Goal: Check status: Check status

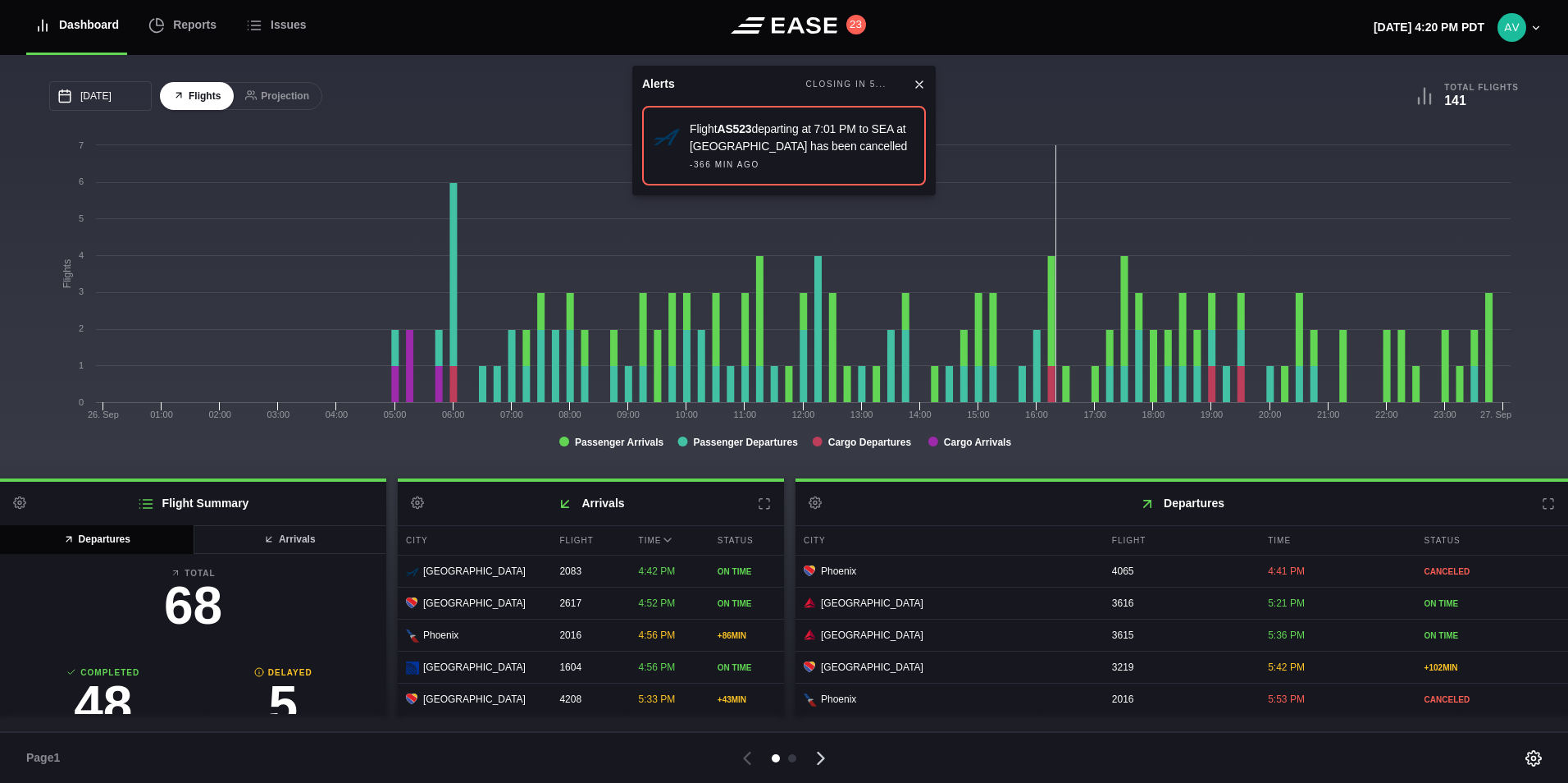
click at [815, 757] on icon at bounding box center [821, 758] width 23 height 23
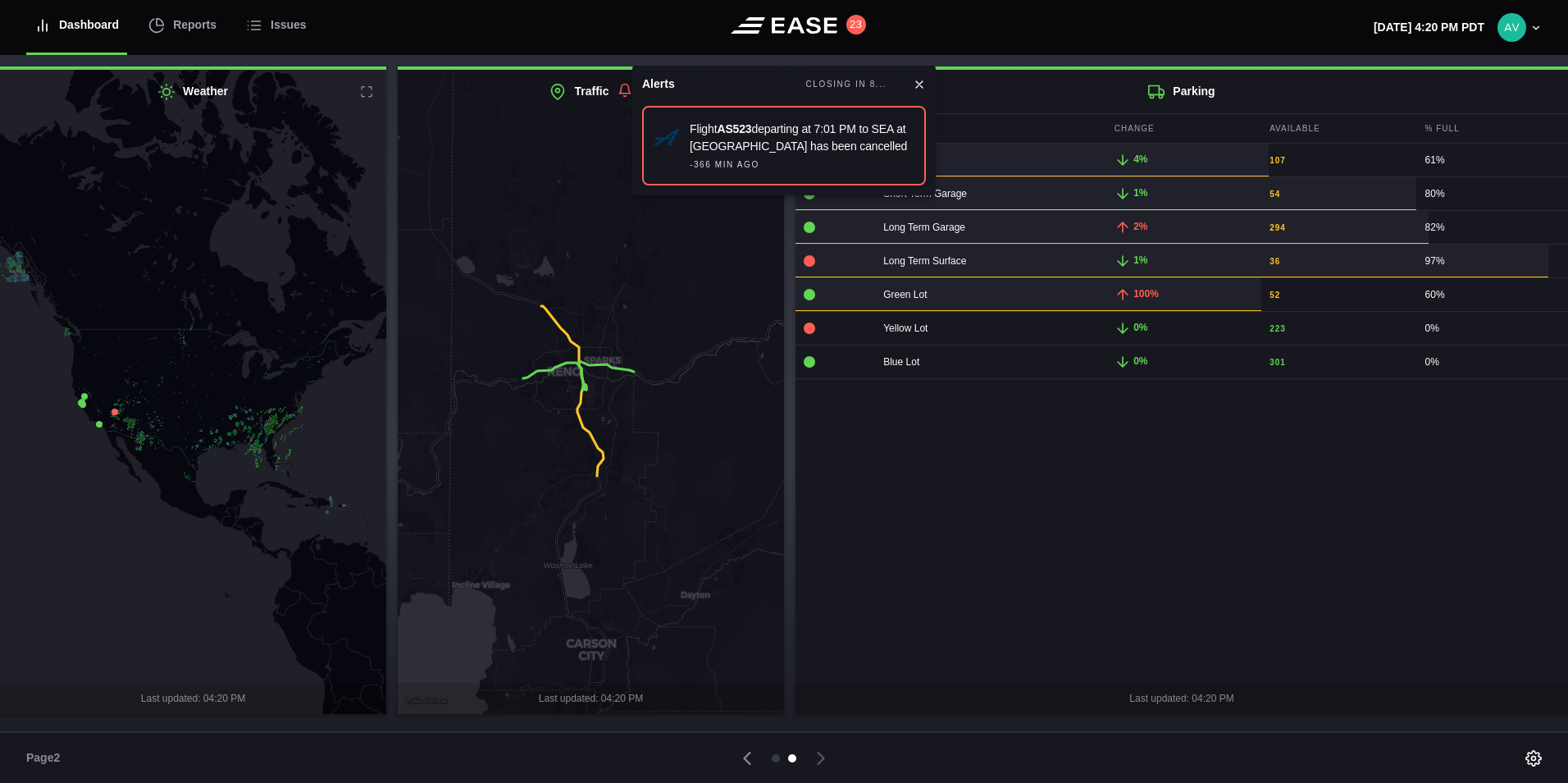
click at [348, 181] on icon at bounding box center [194, 392] width 469 height 777
click at [366, 95] on icon at bounding box center [367, 92] width 13 height 13
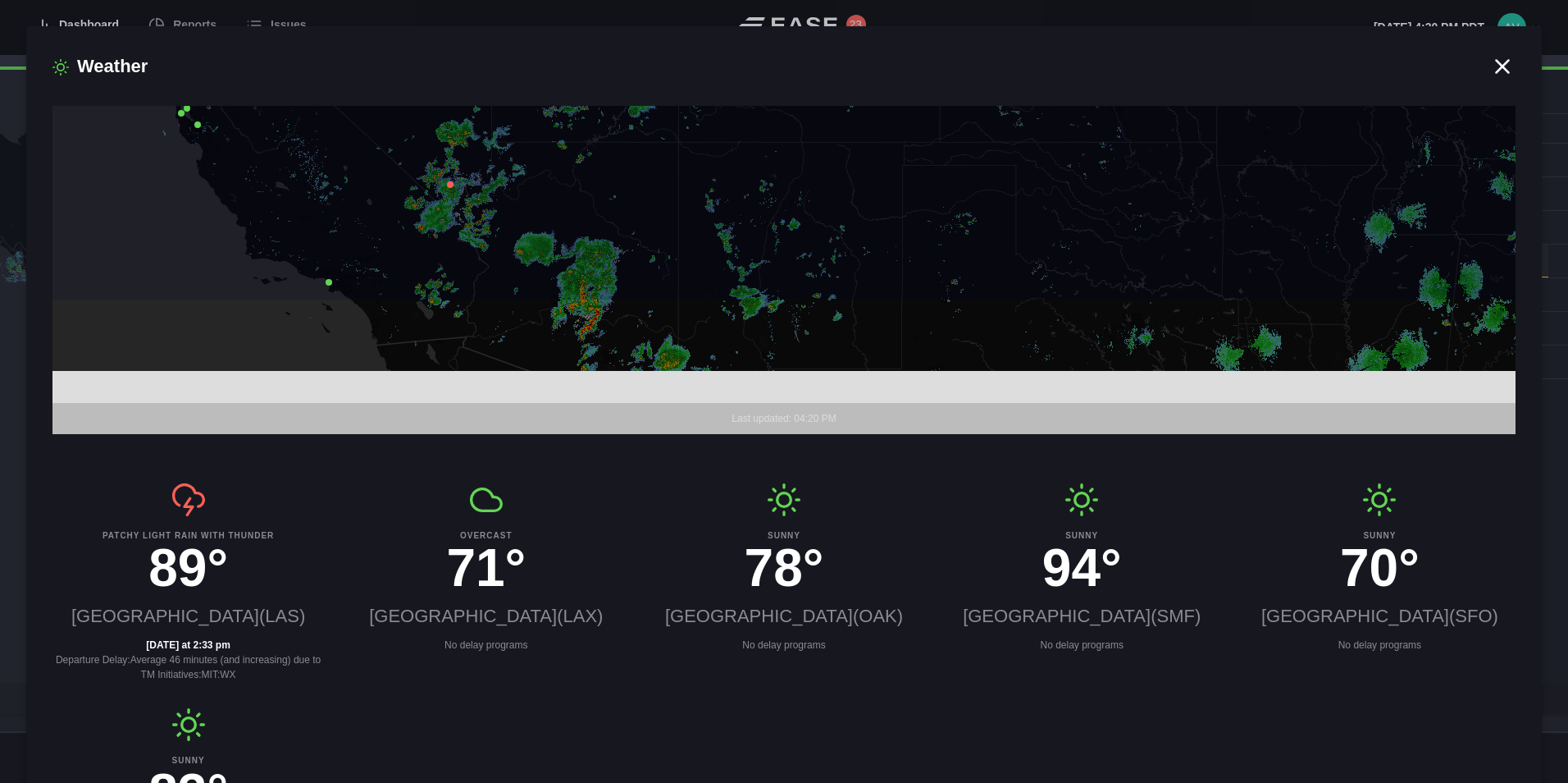
drag, startPoint x: 756, startPoint y: 377, endPoint x: 696, endPoint y: 204, distance: 183.1
click at [696, 204] on icon at bounding box center [722, 103] width 1750 height 398
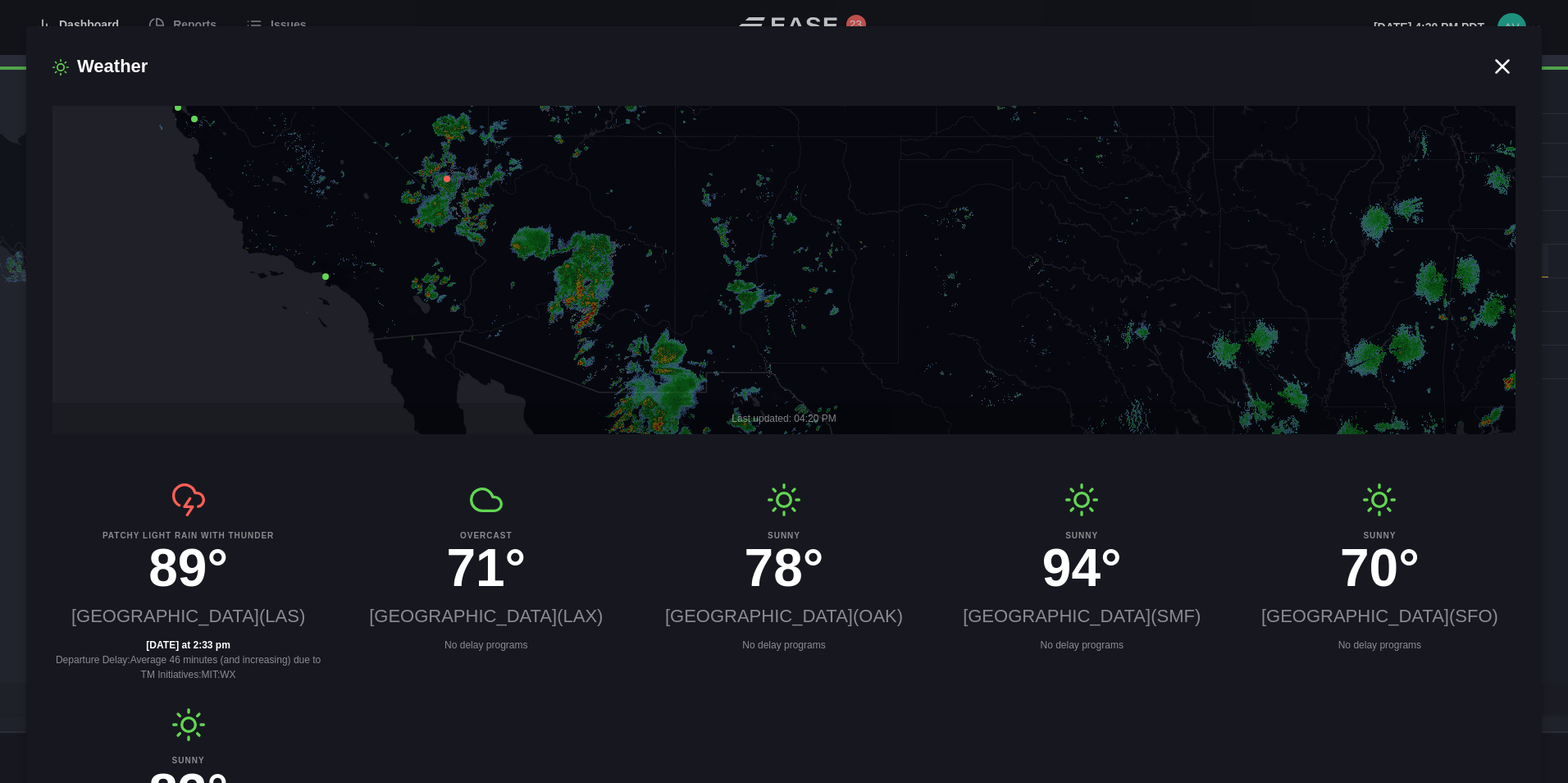
click at [590, 278] on icon at bounding box center [780, 270] width 1750 height 398
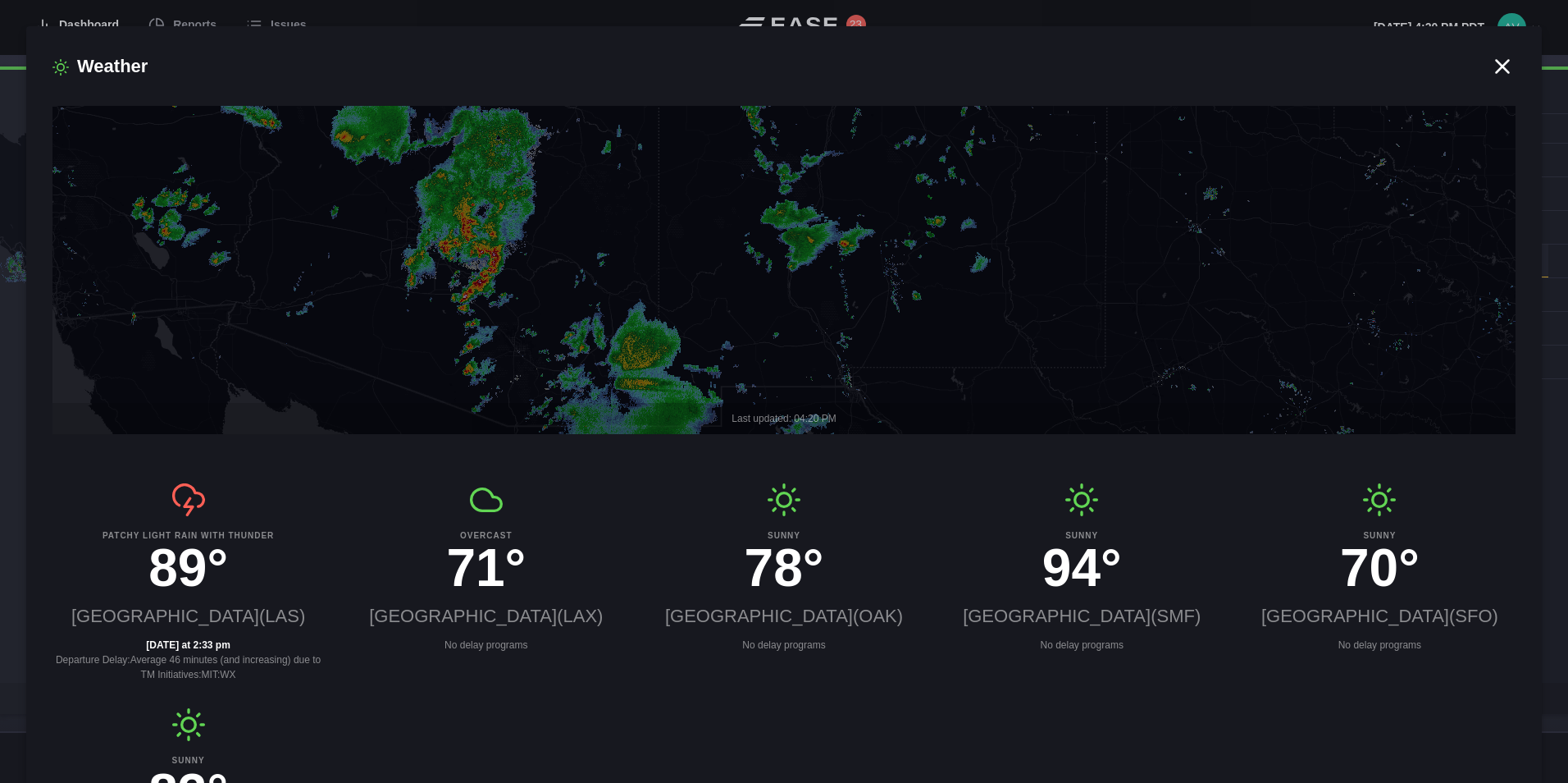
click at [461, 242] on icon at bounding box center [780, 270] width 1750 height 398
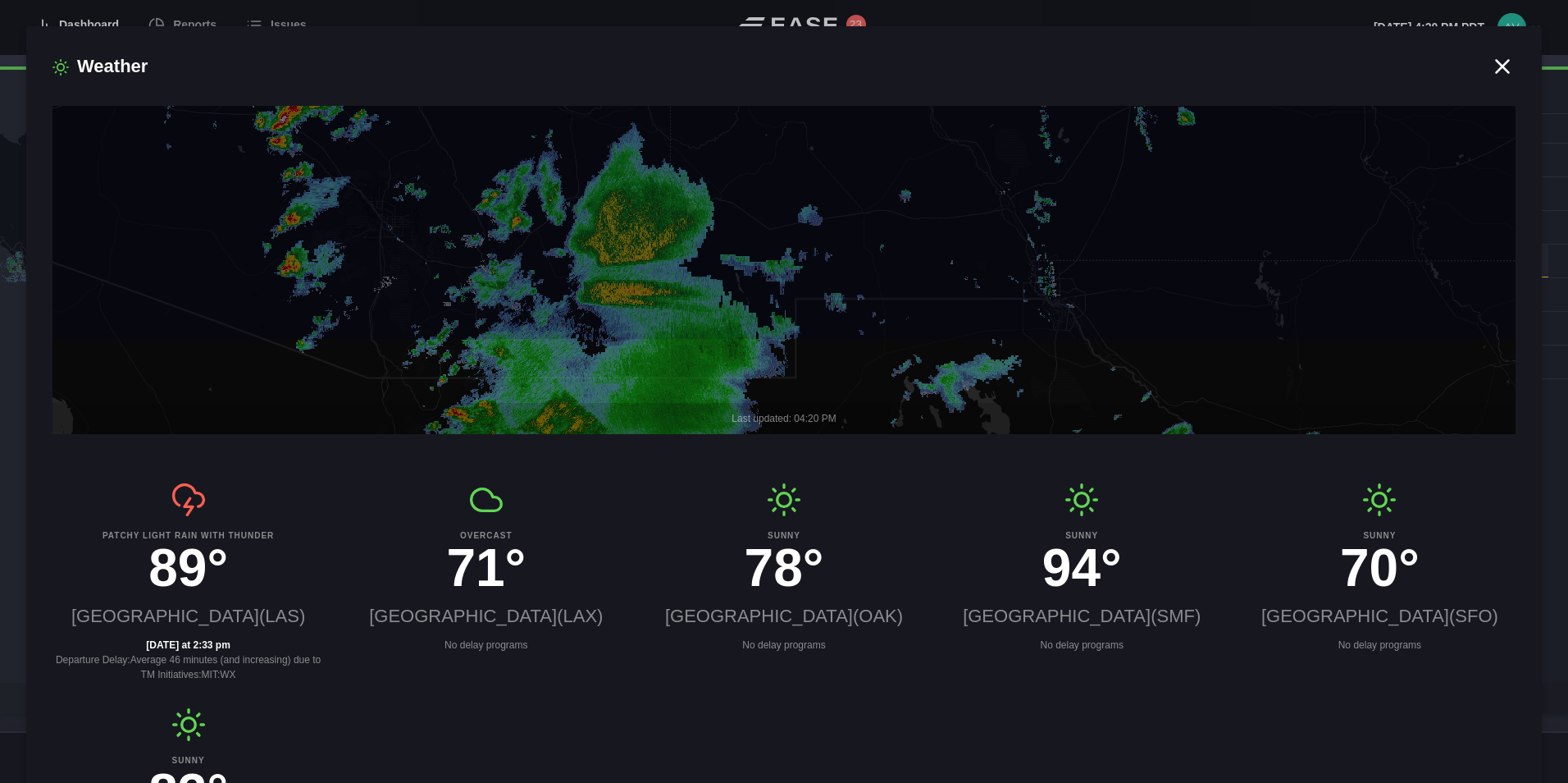
drag, startPoint x: 666, startPoint y: 320, endPoint x: 446, endPoint y: 57, distance: 342.9
click at [446, 57] on div "Weather Last updated: 04:20 PM Patchy light rain with thunder 89° [GEOGRAPHIC_D…" at bounding box center [784, 404] width 1515 height 756
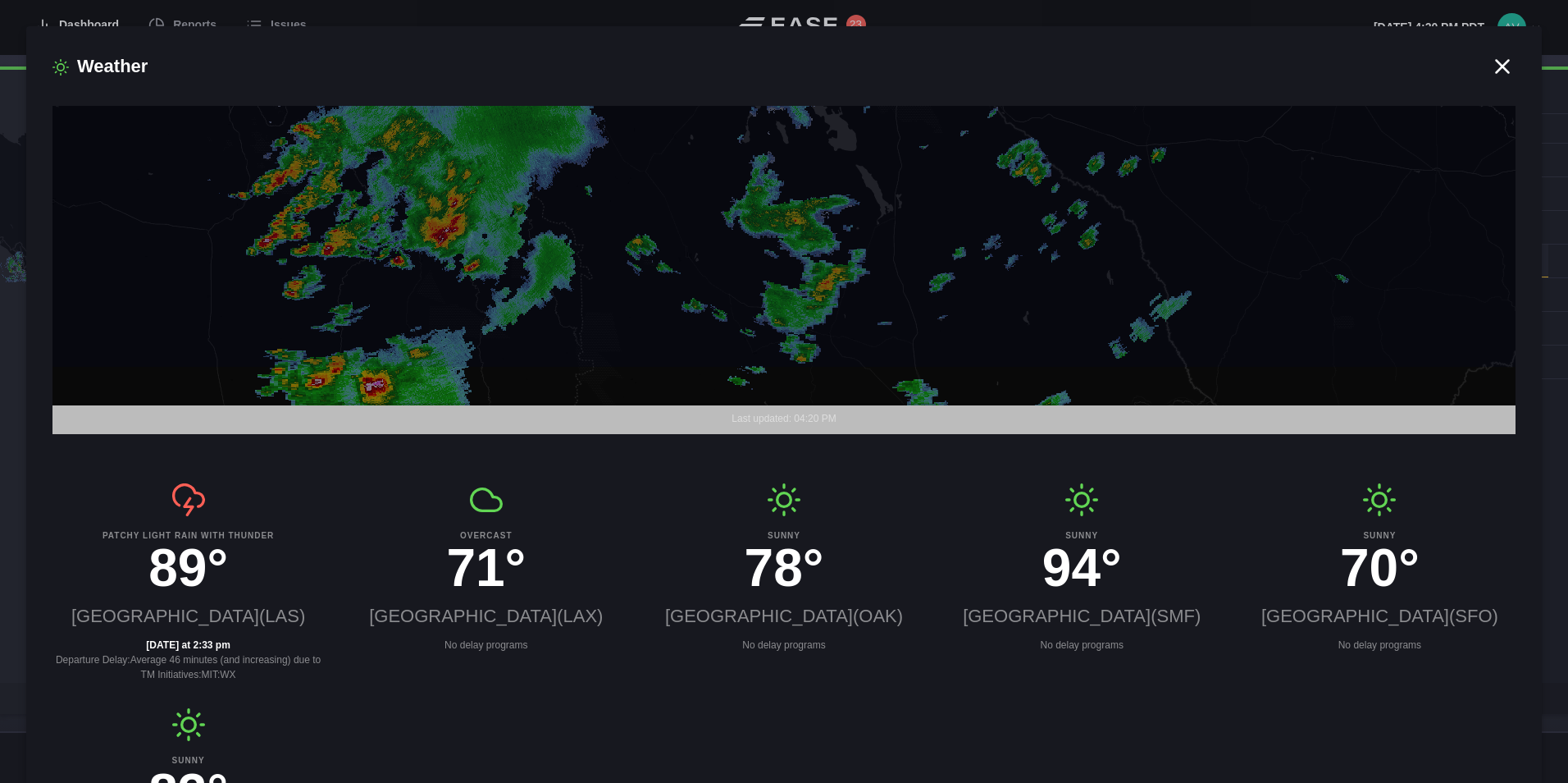
drag, startPoint x: 472, startPoint y: 237, endPoint x: 521, endPoint y: 133, distance: 115.0
click at [519, 135] on icon at bounding box center [825, 170] width 1750 height 398
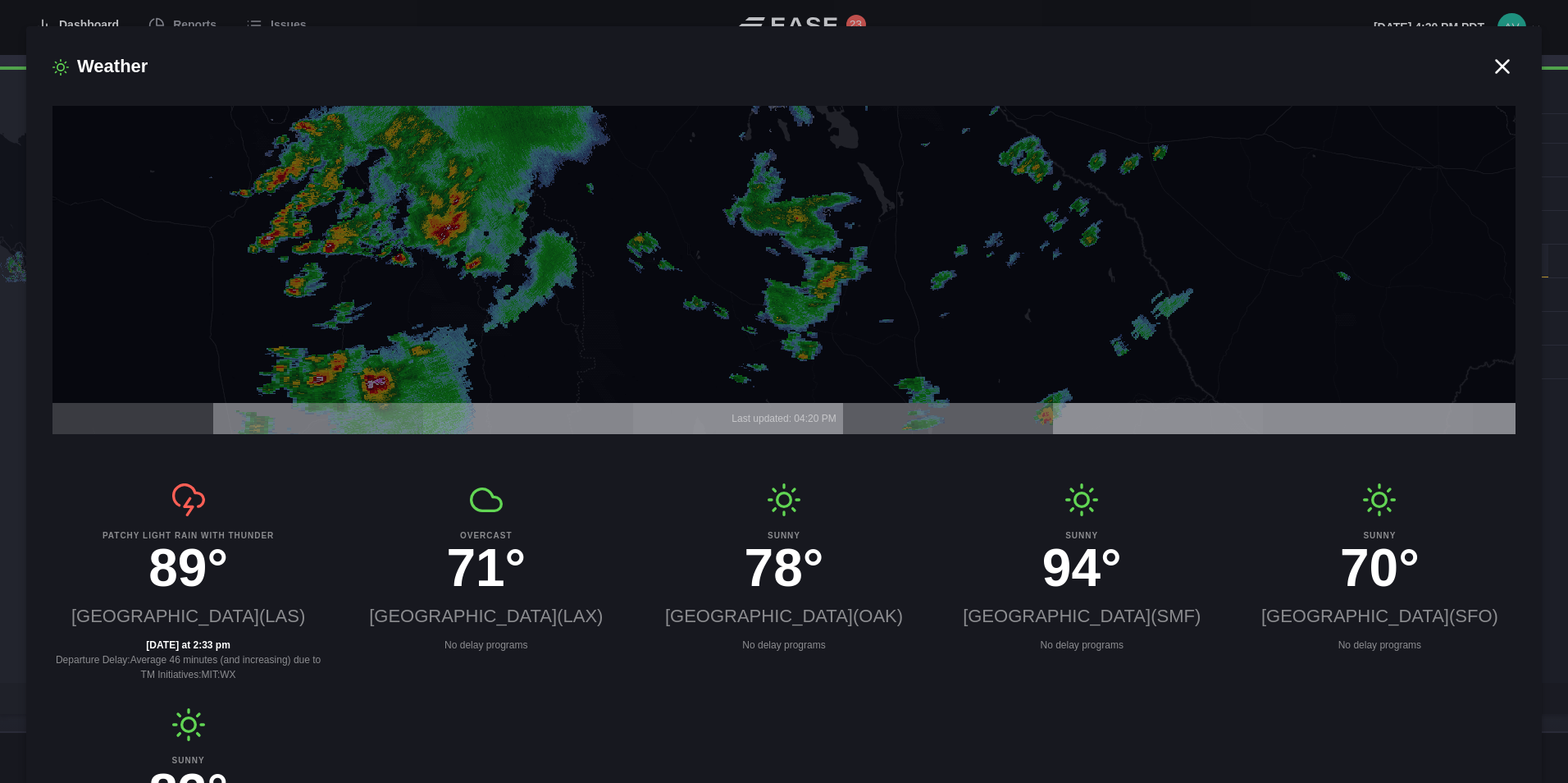
click at [459, 163] on icon at bounding box center [780, 270] width 1750 height 398
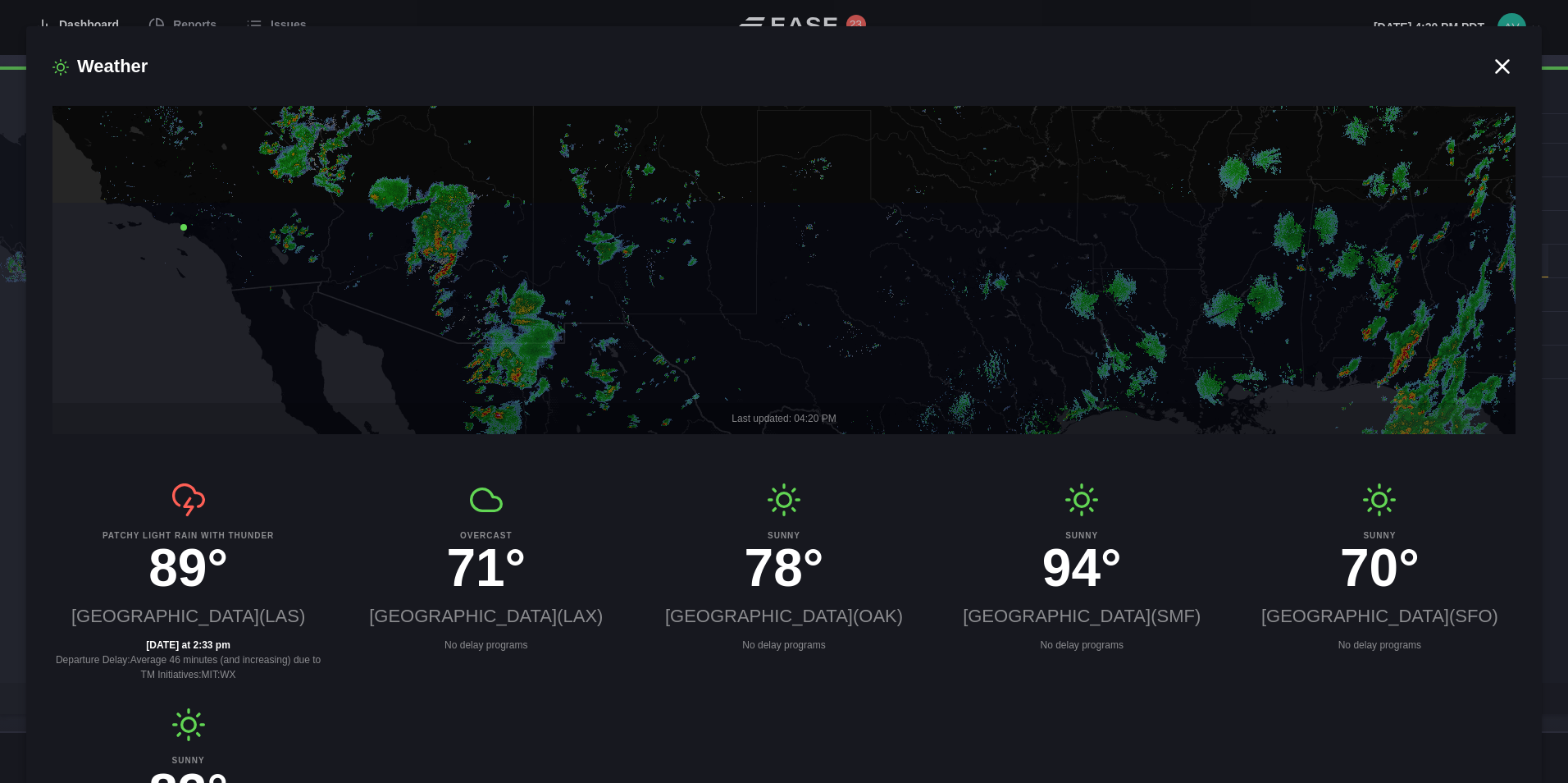
drag, startPoint x: 473, startPoint y: 254, endPoint x: 571, endPoint y: 467, distance: 234.5
click at [556, 459] on div "Last updated: 04:20 PM Patchy light rain with thunder 89° [GEOGRAPHIC_DATA] ( L…" at bounding box center [784, 529] width 1463 height 848
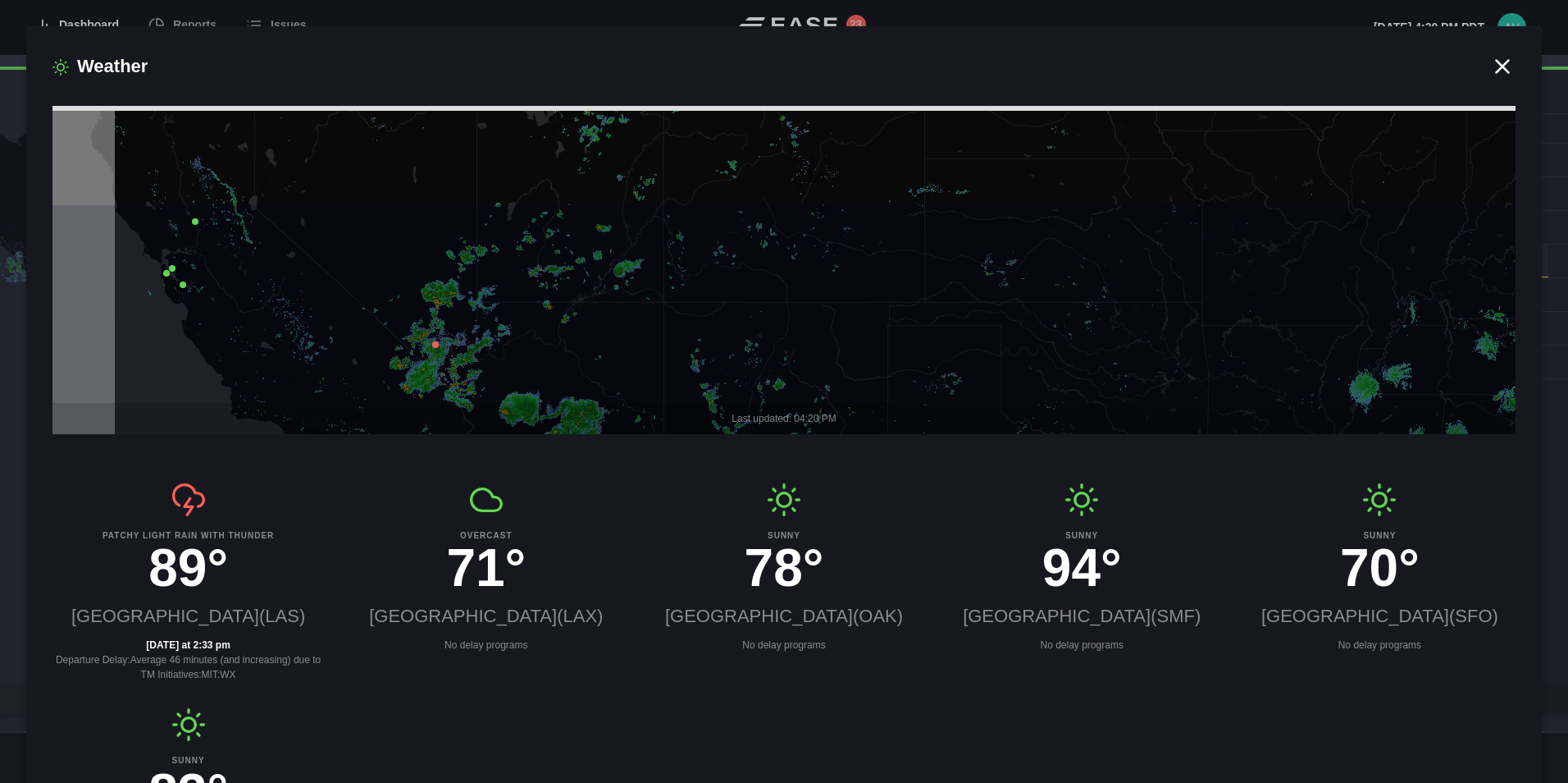
drag, startPoint x: 332, startPoint y: 210, endPoint x: 421, endPoint y: 342, distance: 159.2
click at [421, 342] on icon at bounding box center [871, 402] width 1750 height 398
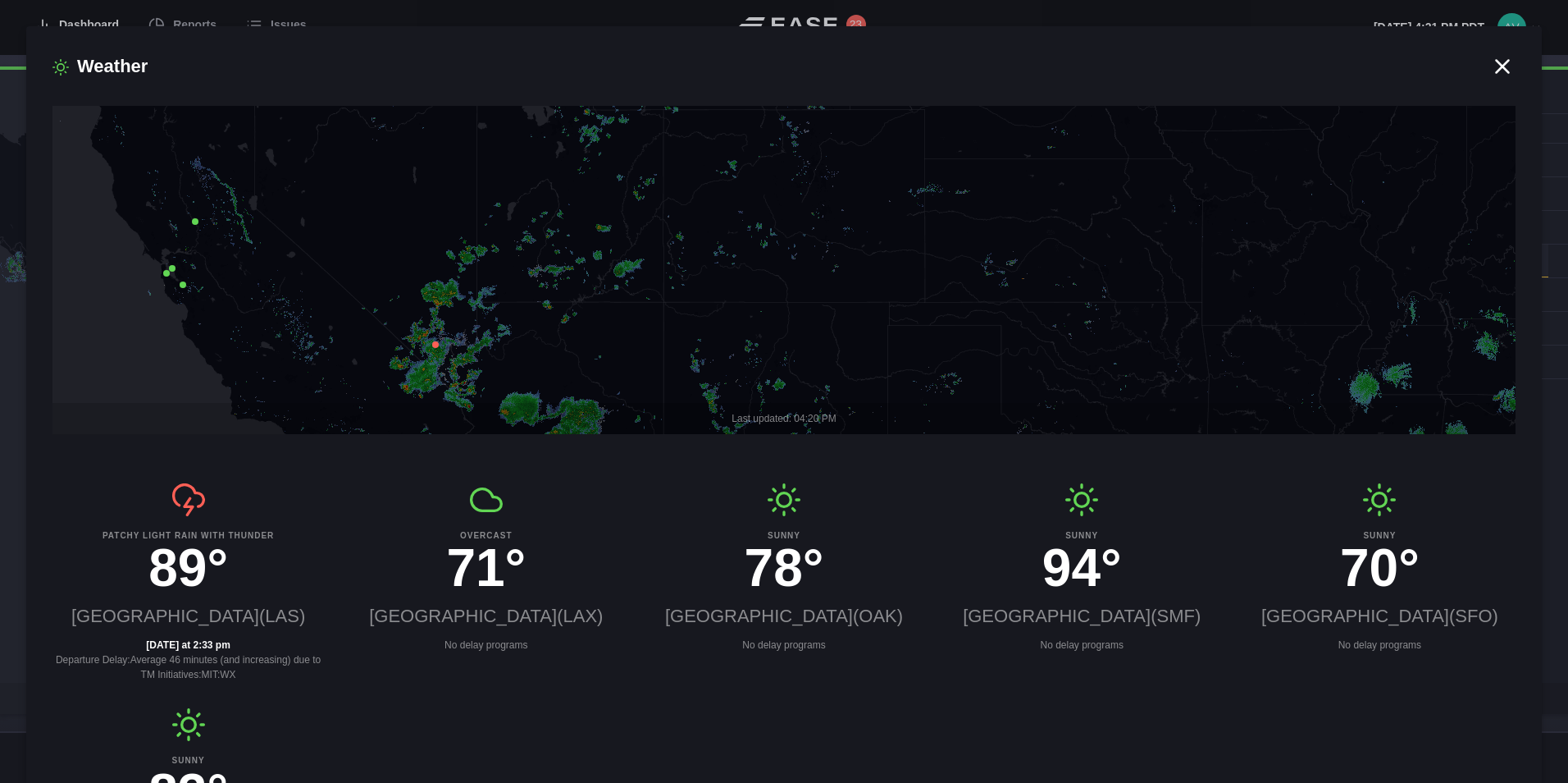
click at [433, 343] on icon at bounding box center [435, 344] width 6 height 6
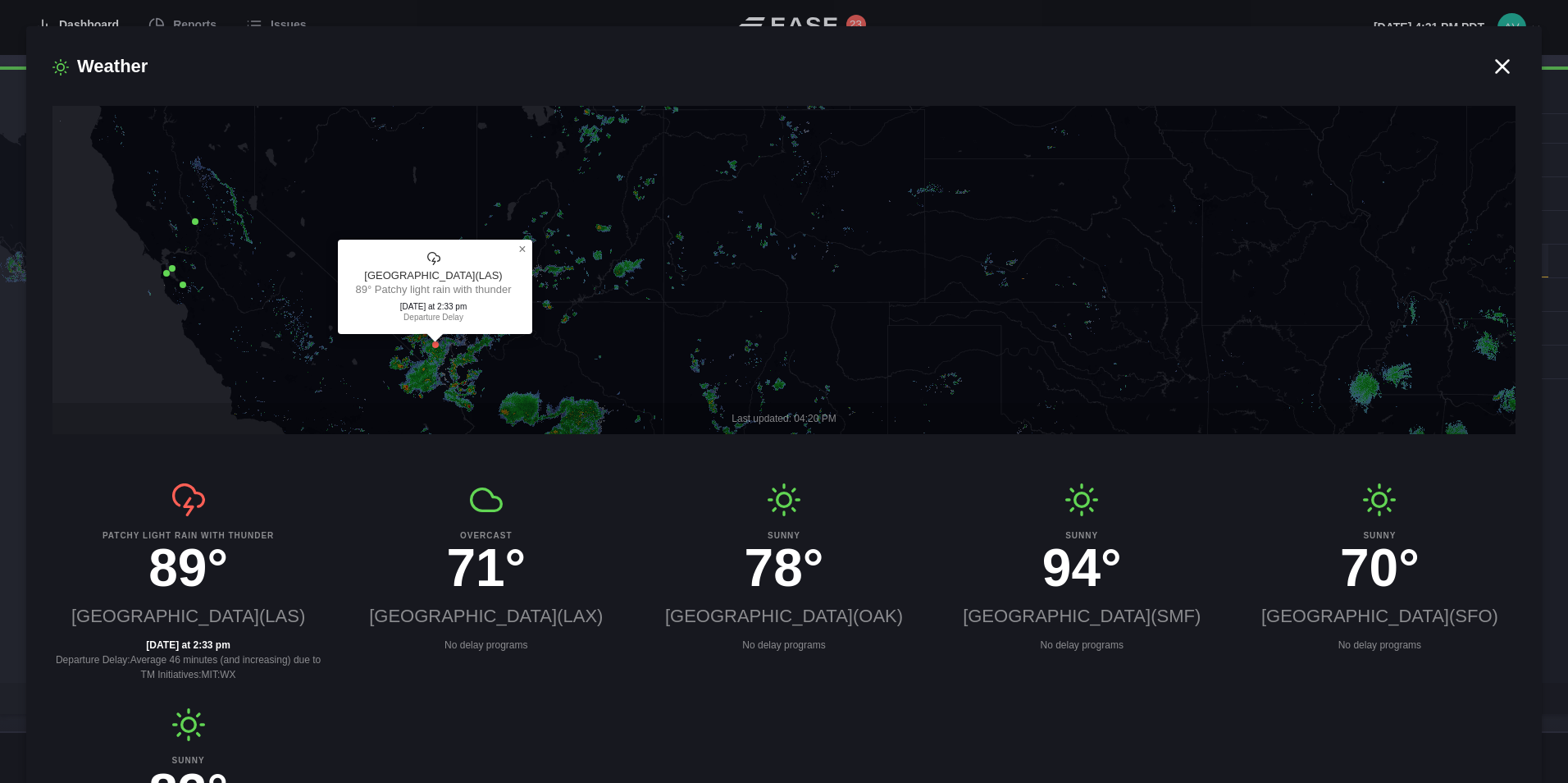
click at [303, 284] on icon at bounding box center [780, 270] width 1750 height 398
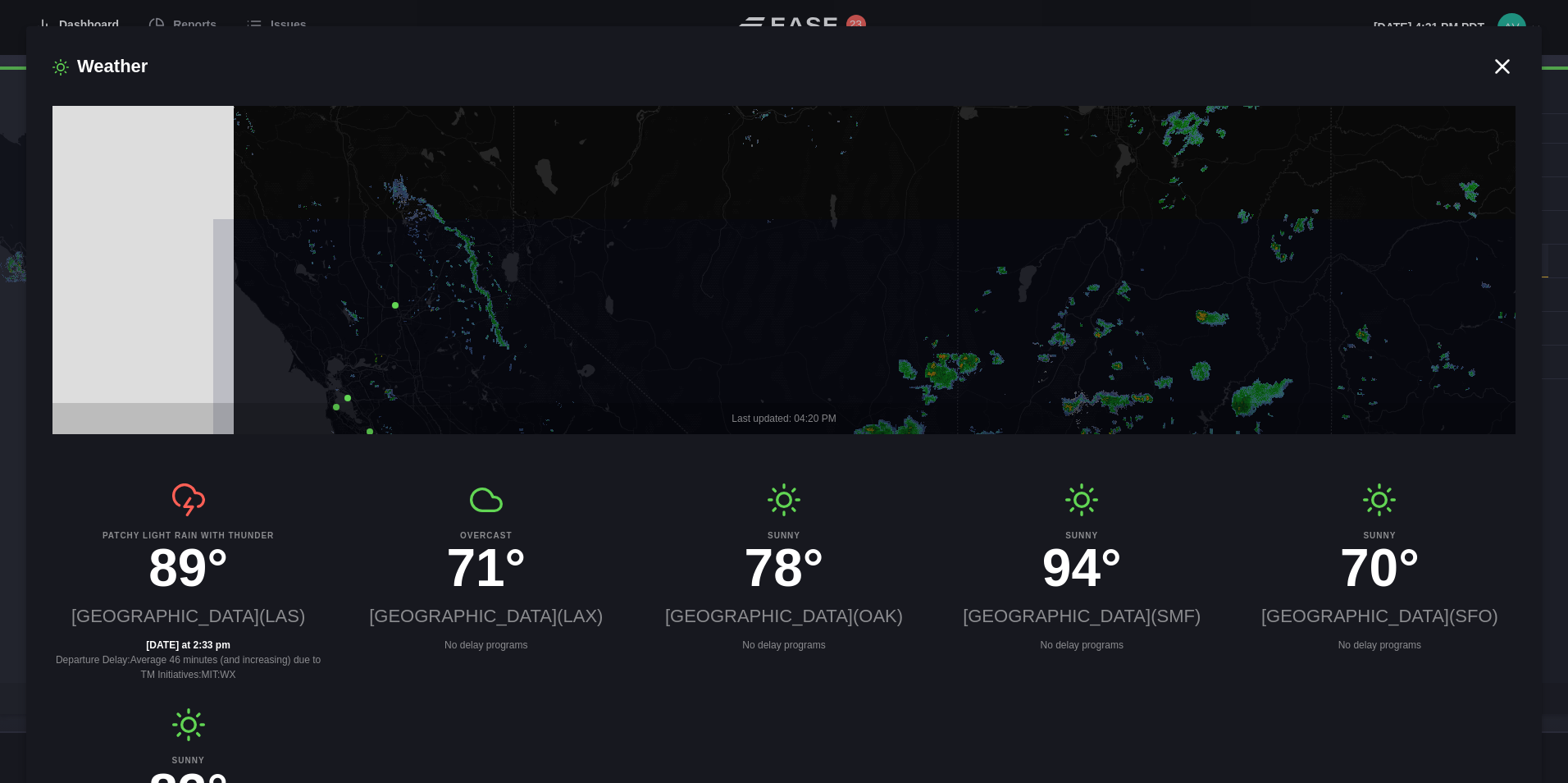
drag, startPoint x: 260, startPoint y: 259, endPoint x: 584, endPoint y: 410, distance: 357.5
click at [583, 410] on div "Last updated: 04:20 PM" at bounding box center [784, 270] width 1463 height 328
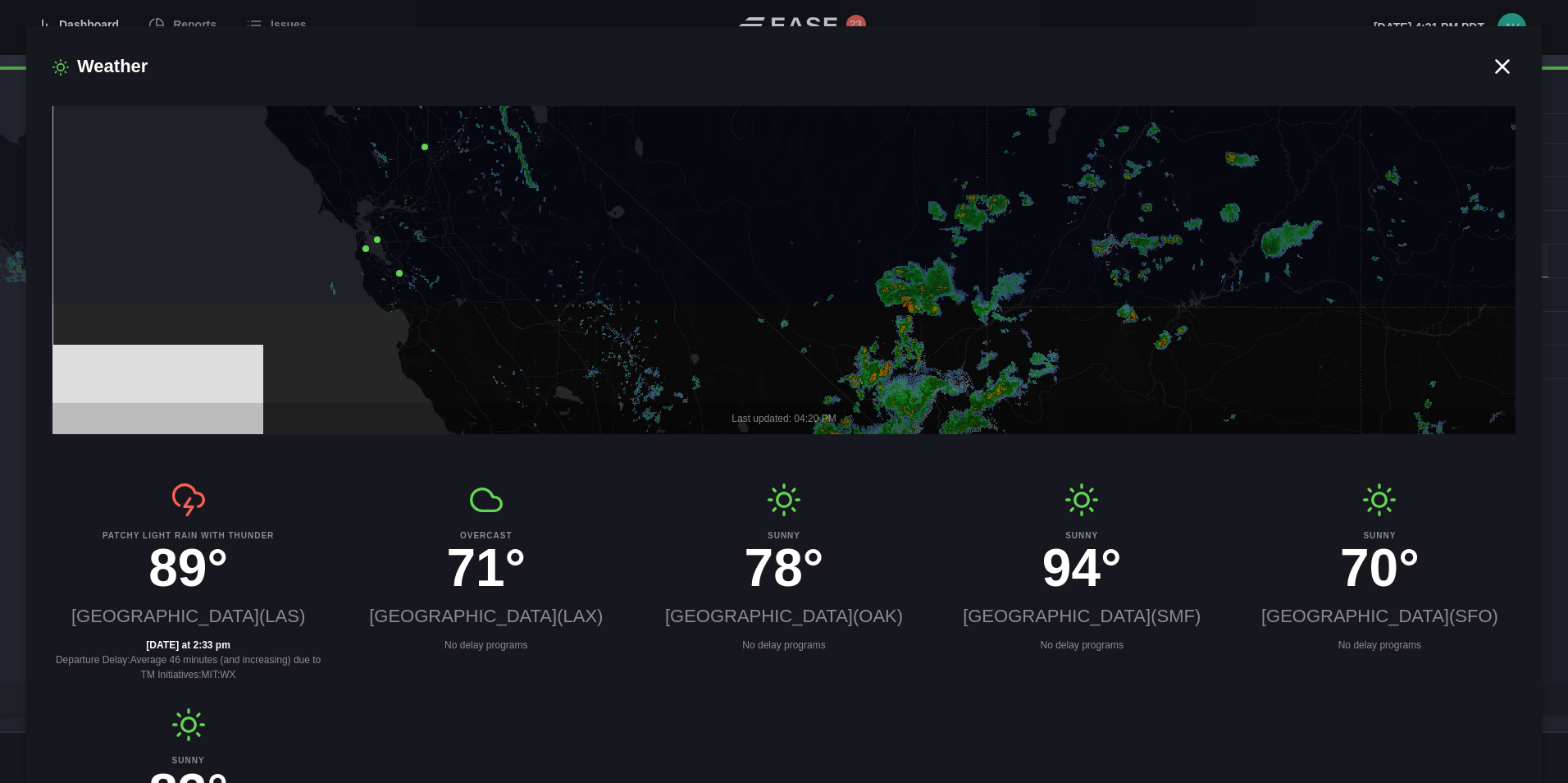
drag, startPoint x: 491, startPoint y: 240, endPoint x: 491, endPoint y: 184, distance: 56.0
click at [491, 184] on icon at bounding box center [792, 107] width 1750 height 398
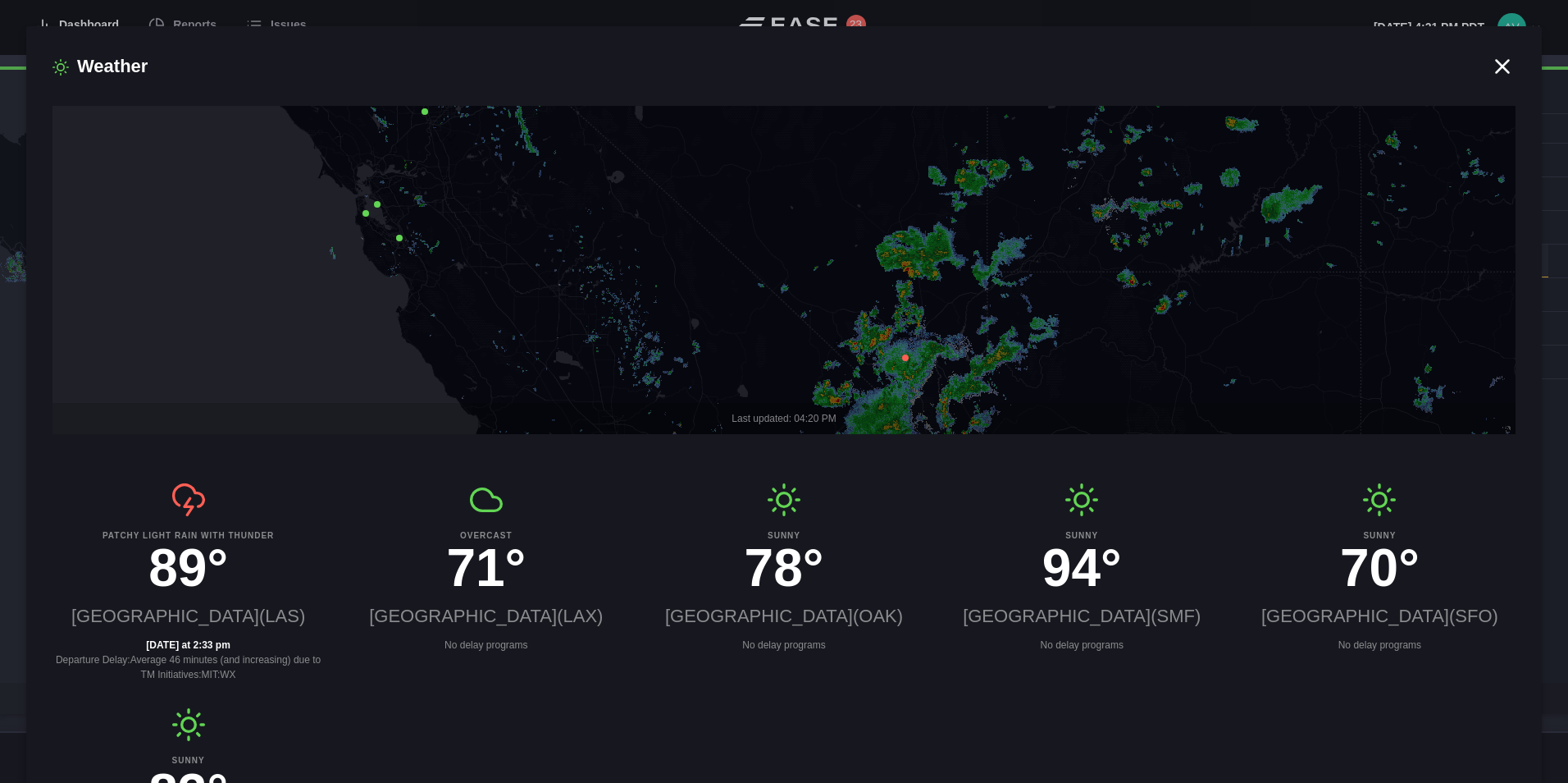
click at [400, 240] on icon at bounding box center [399, 237] width 6 height 6
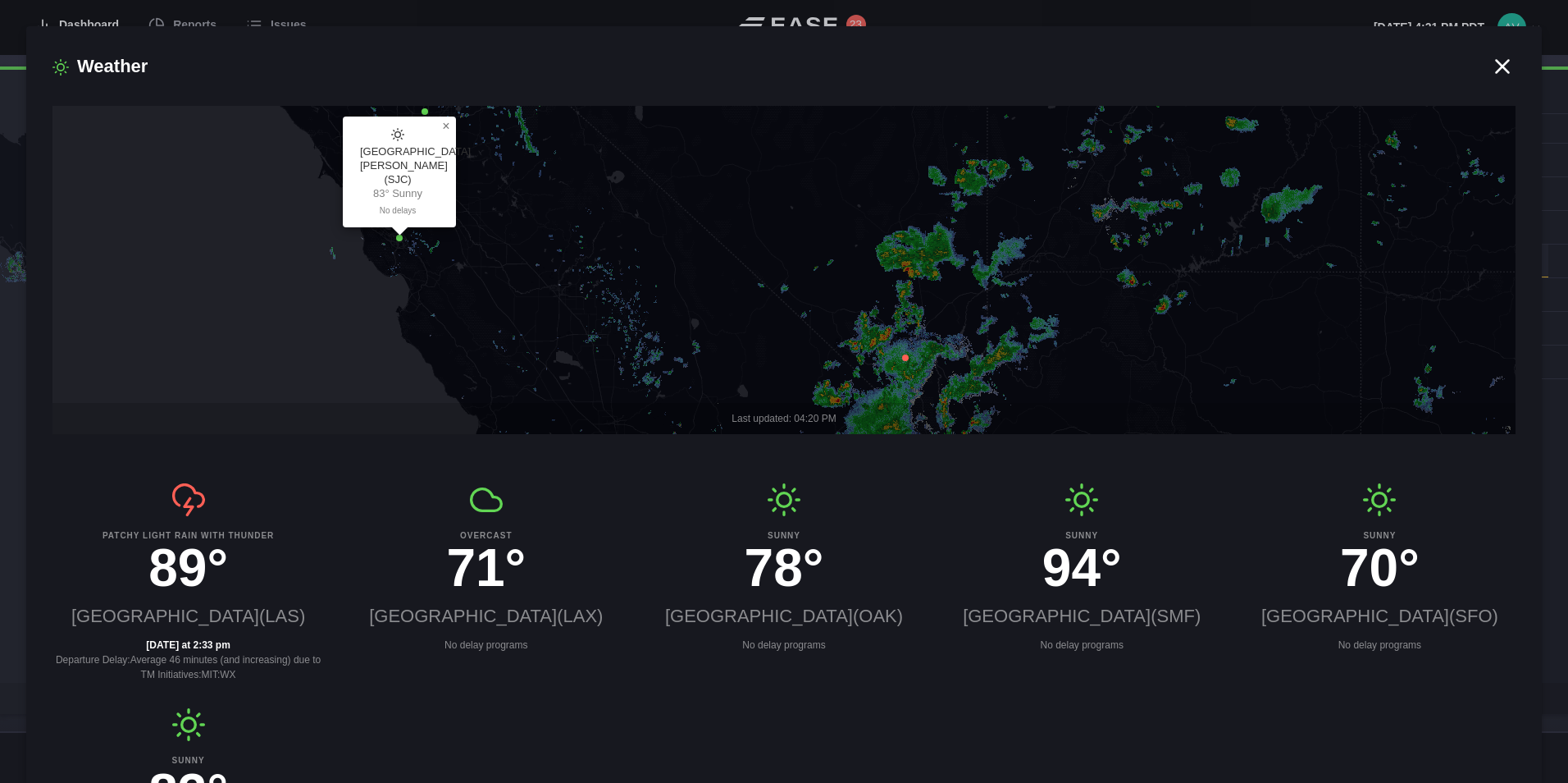
click at [447, 240] on icon at bounding box center [780, 270] width 1750 height 398
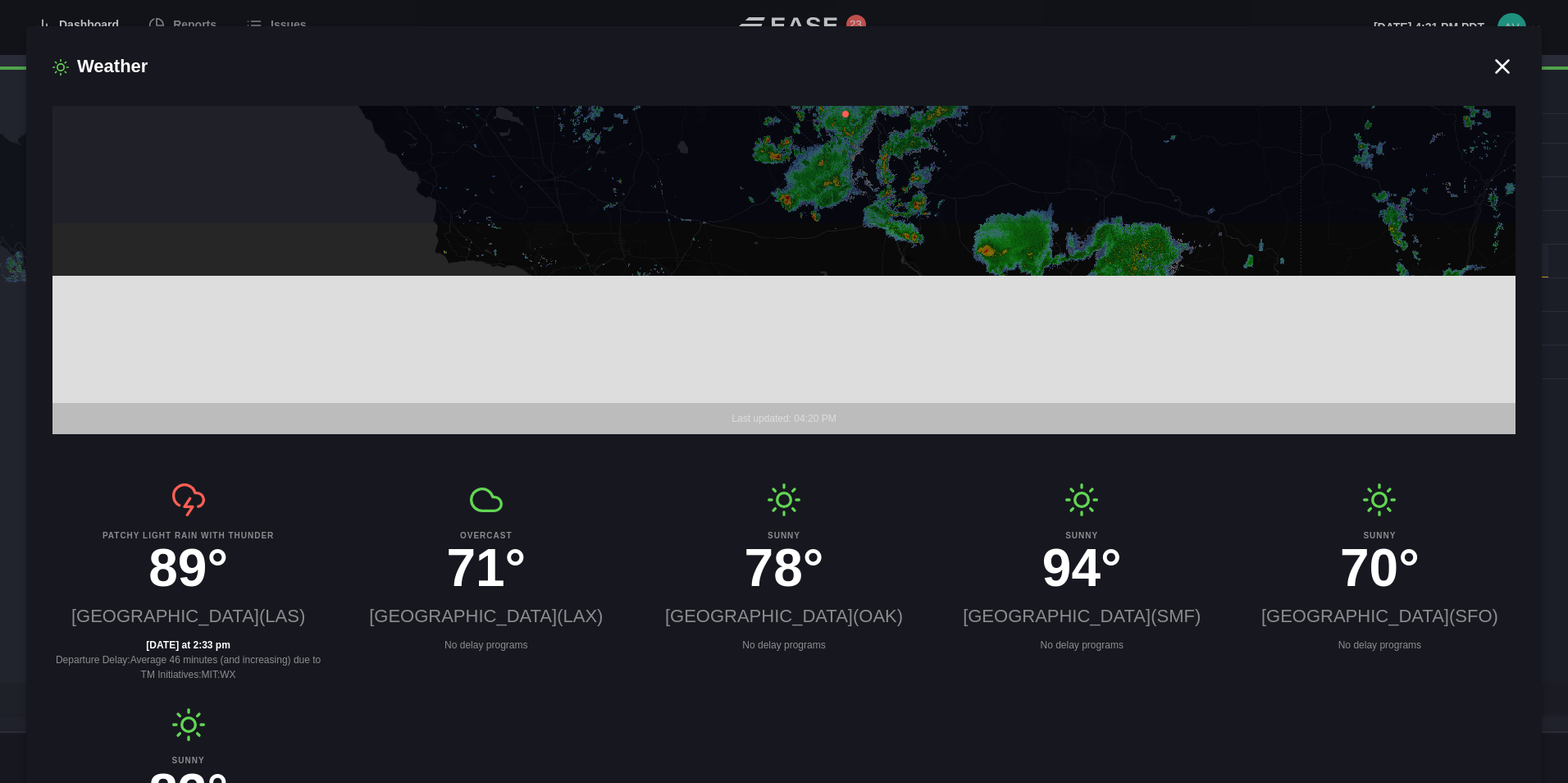
drag, startPoint x: 566, startPoint y: 374, endPoint x: 503, endPoint y: 134, distance: 248.1
click at [503, 134] on icon at bounding box center [721, 26] width 1750 height 398
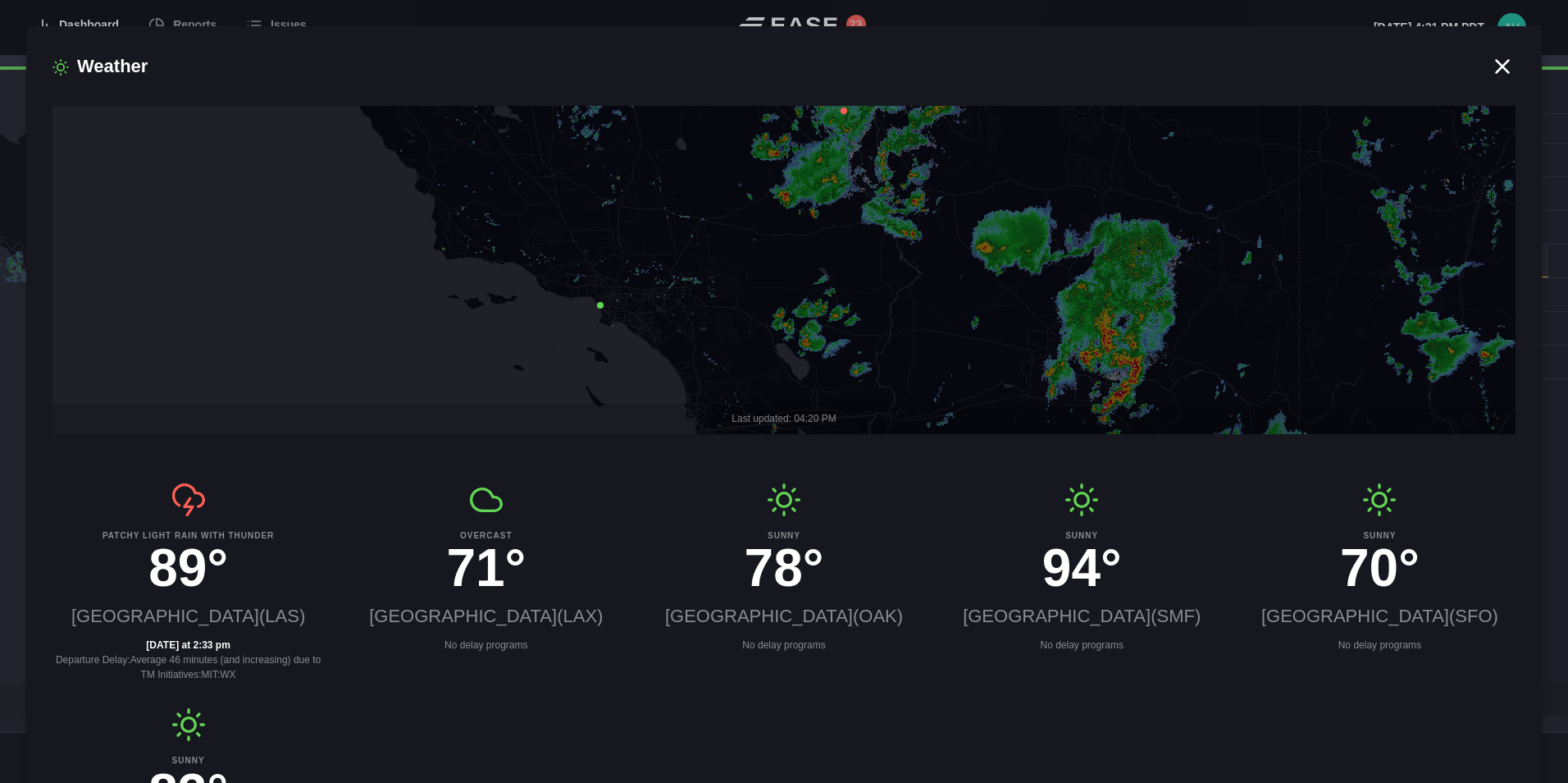
click at [600, 305] on icon at bounding box center [600, 305] width 6 height 6
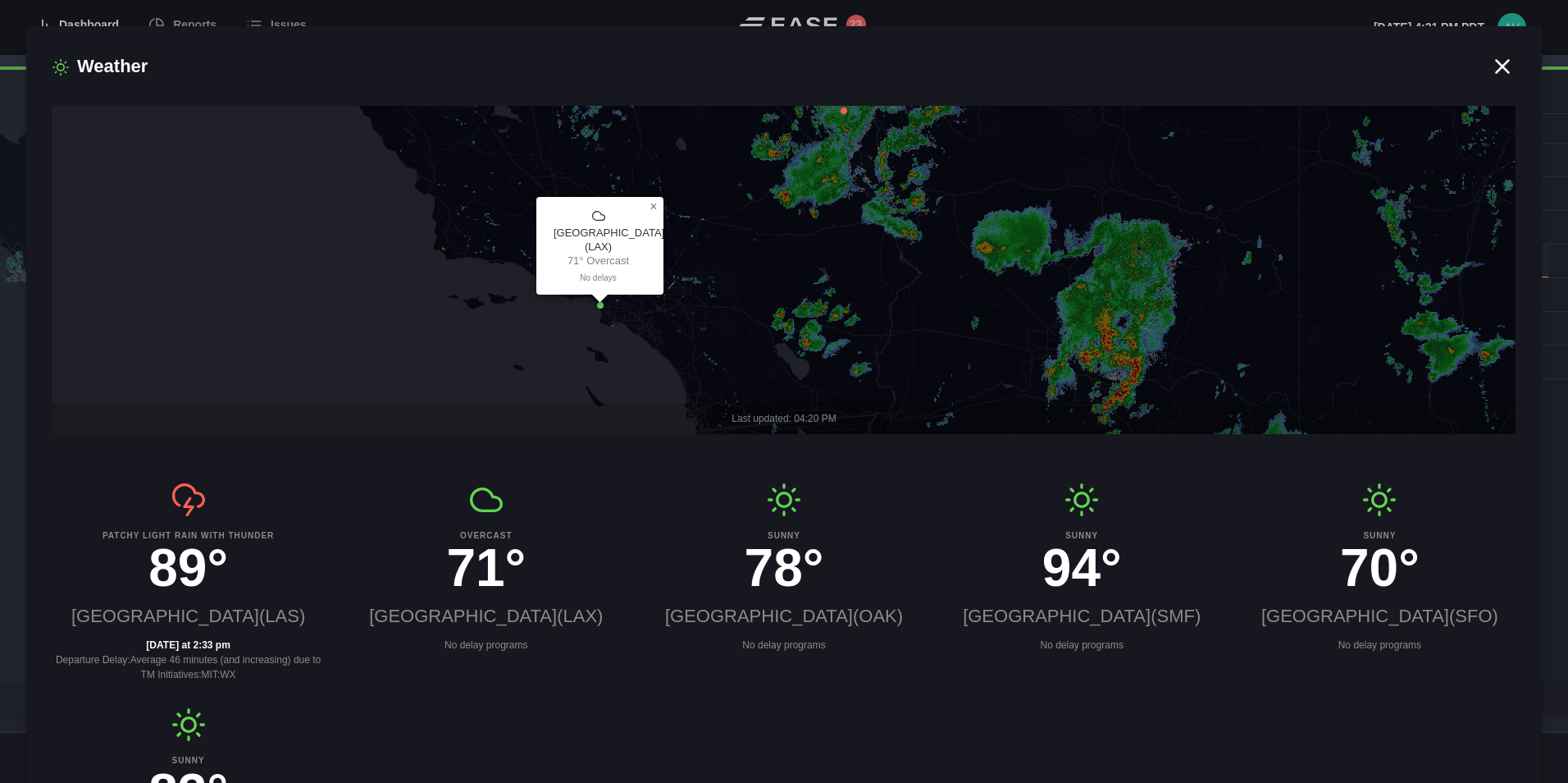
click at [816, 304] on icon at bounding box center [780, 270] width 1750 height 398
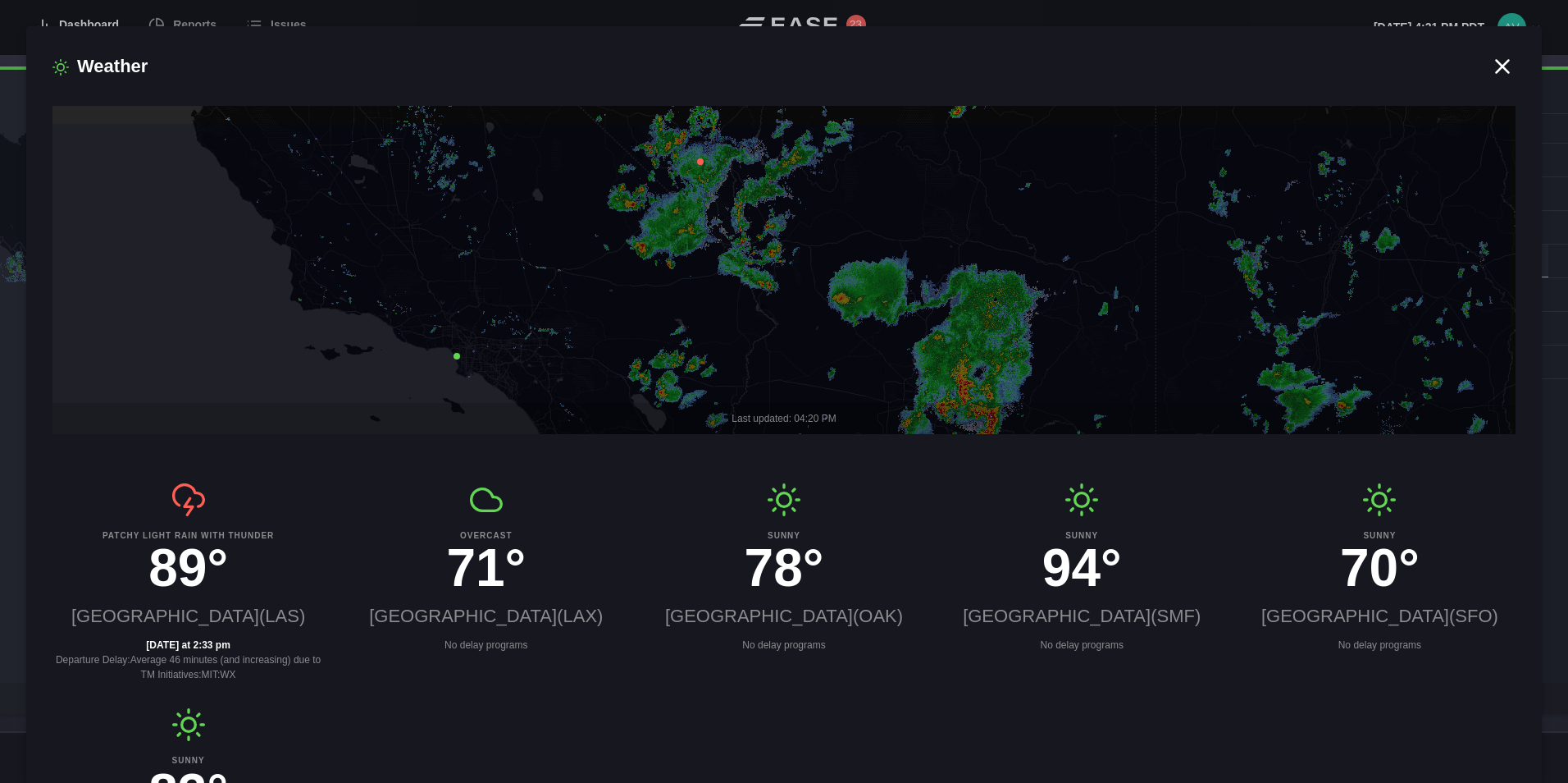
drag, startPoint x: 816, startPoint y: 304, endPoint x: 633, endPoint y: 347, distance: 188.0
click at [668, 356] on icon at bounding box center [636, 321] width 1750 height 398
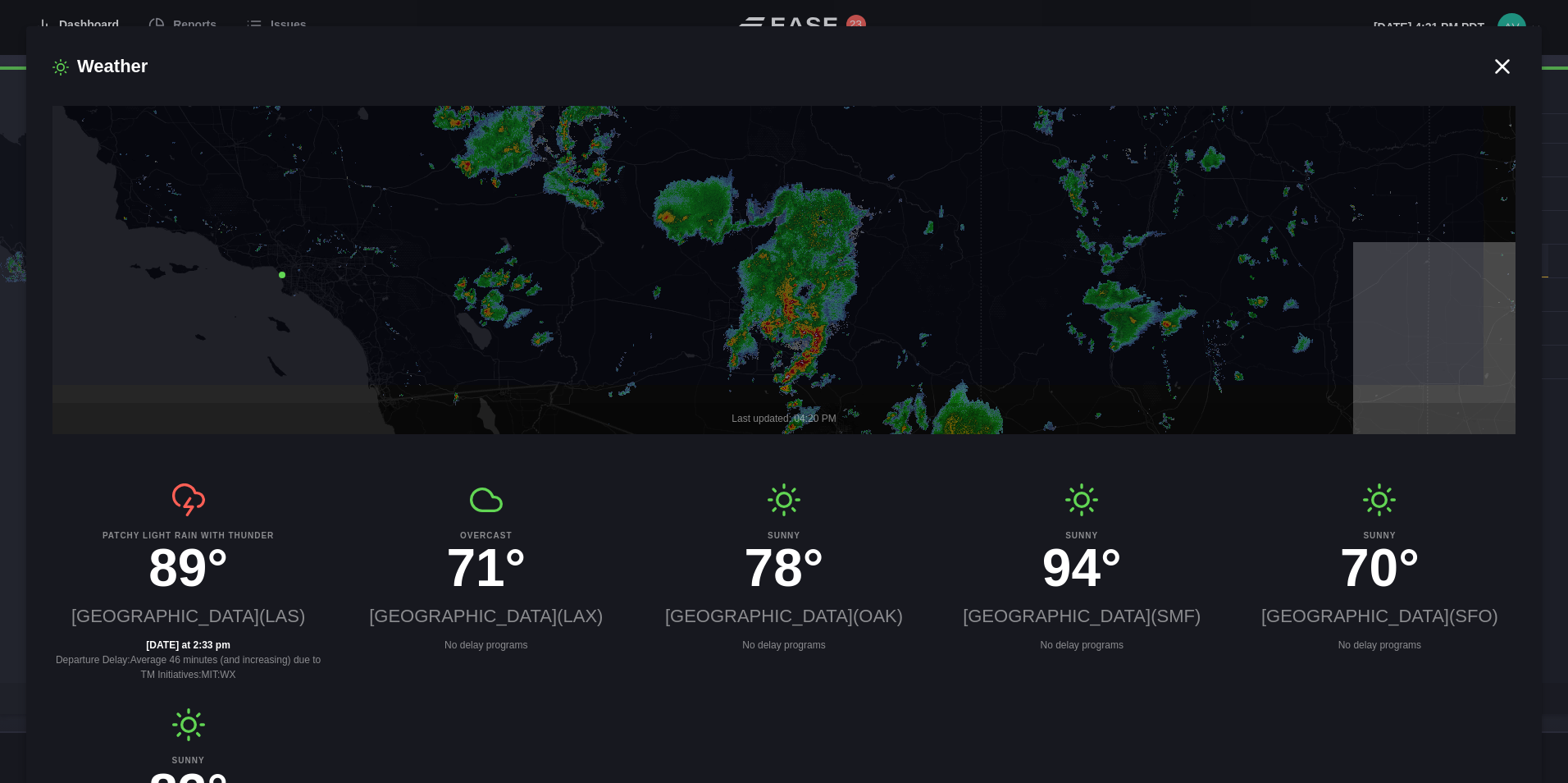
drag, startPoint x: 378, startPoint y: 199, endPoint x: 176, endPoint y: 133, distance: 212.5
click at [183, 103] on div "Weather Last updated: 04:20 PM Patchy light rain with thunder 89° [GEOGRAPHIC_D…" at bounding box center [784, 404] width 1515 height 756
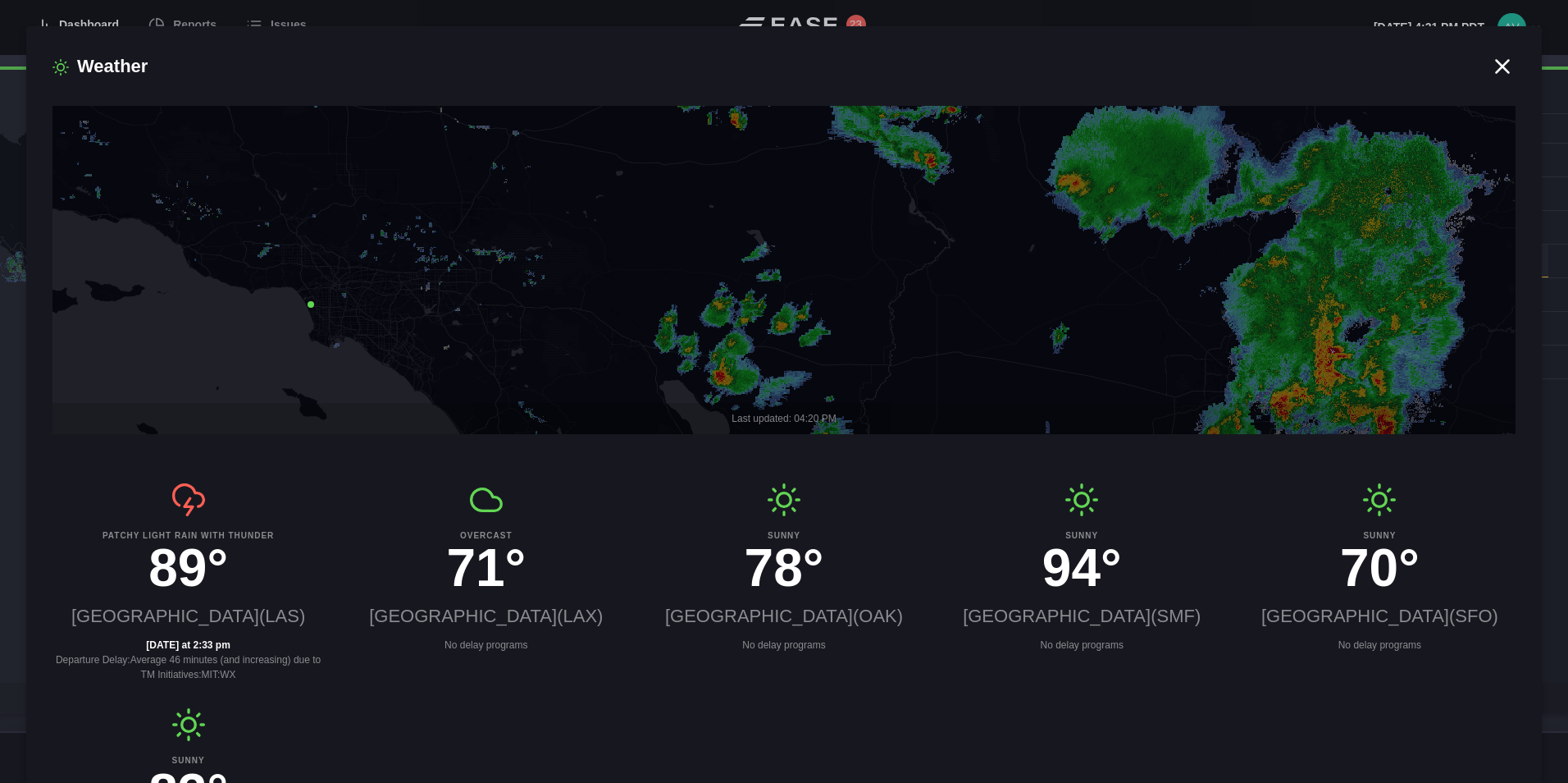
click at [1499, 58] on icon at bounding box center [1502, 66] width 25 height 25
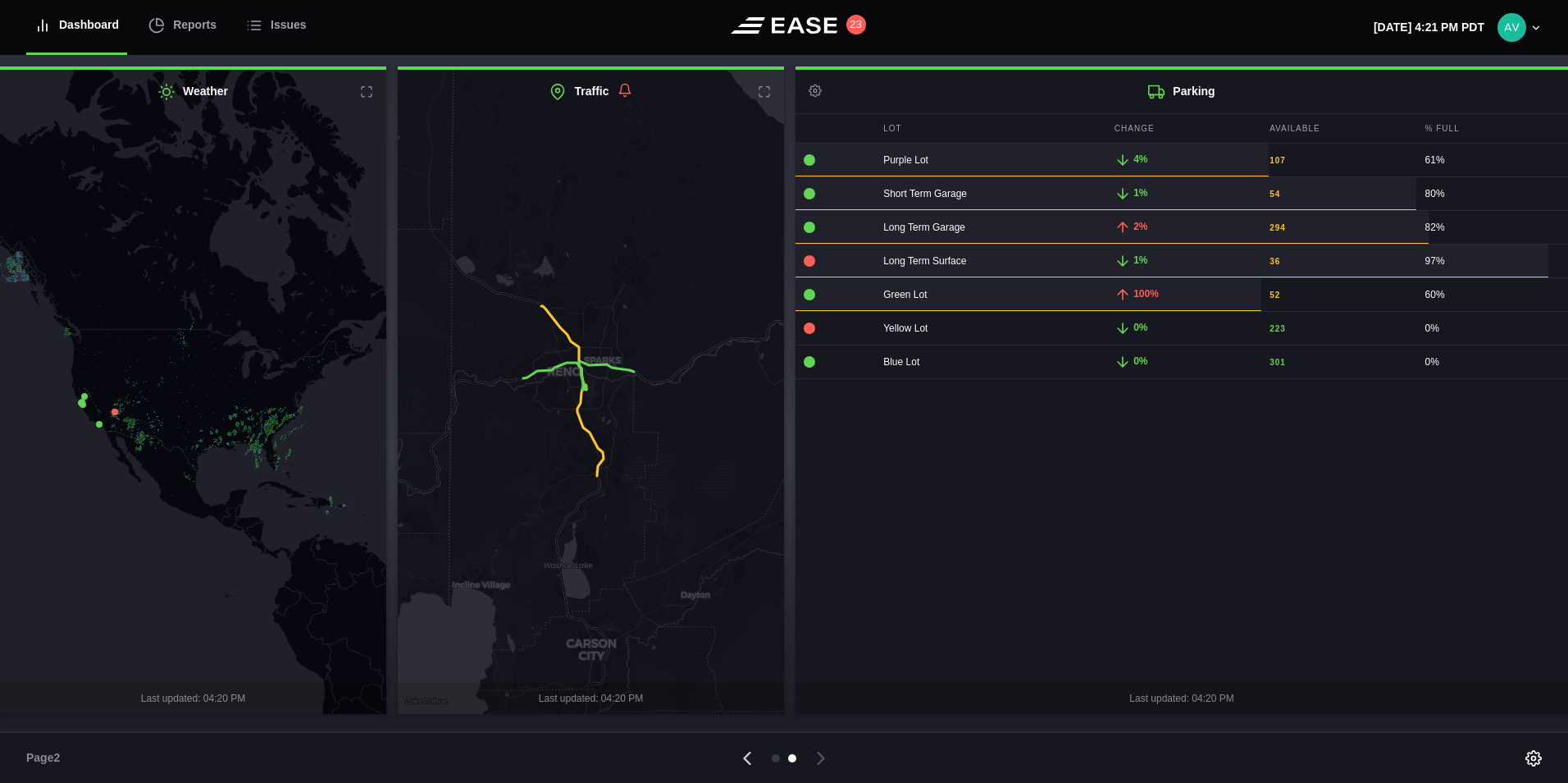
click at [744, 751] on icon at bounding box center [746, 758] width 23 height 23
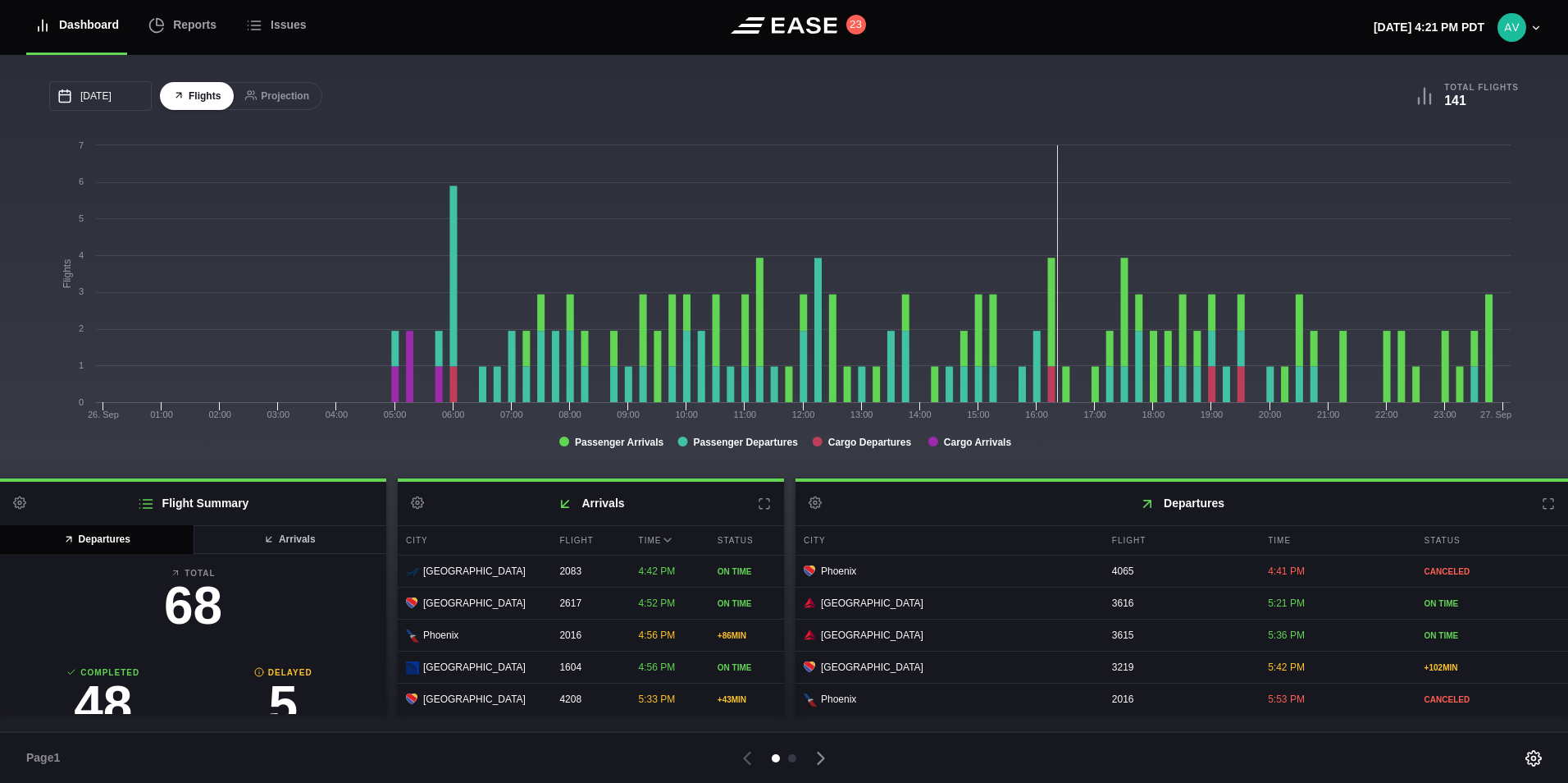
scroll to position [171, 0]
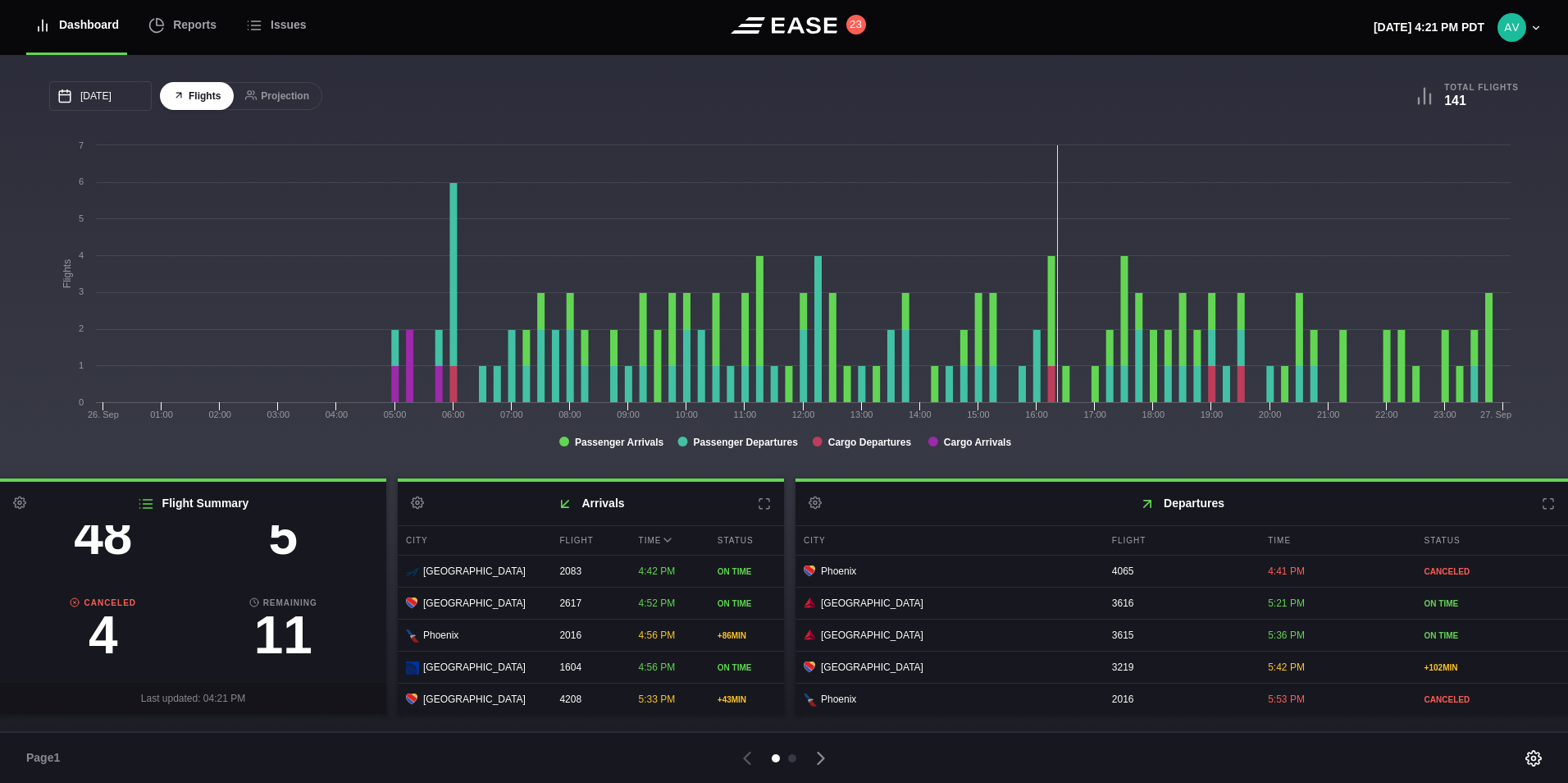
click at [93, 648] on h3 "4" at bounding box center [103, 635] width 181 height 53
select select "passenger"
select select "CANCELED"
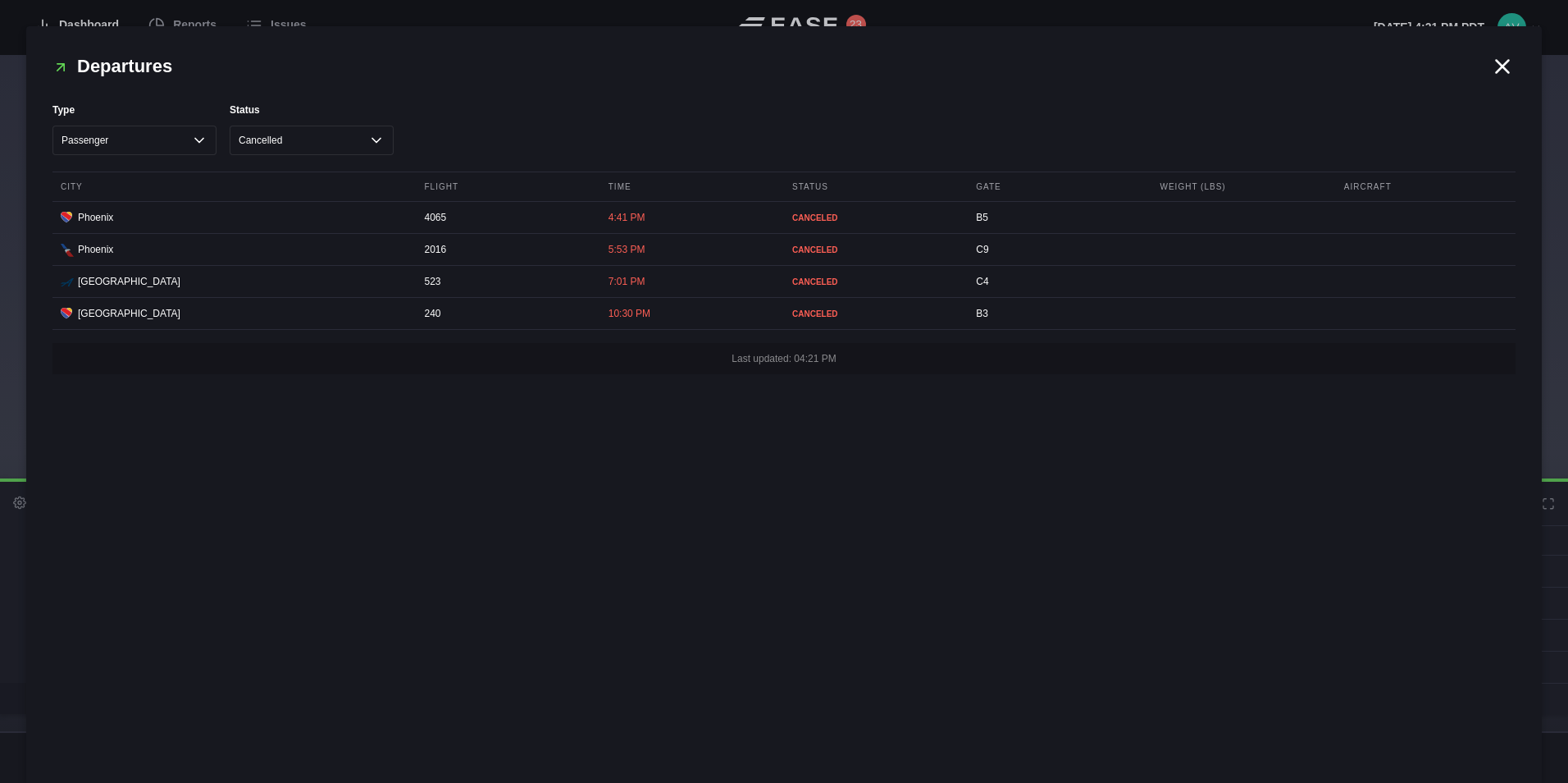
click at [1489, 71] on header "Departures" at bounding box center [784, 66] width 1463 height 27
click at [1498, 60] on icon at bounding box center [1502, 66] width 12 height 12
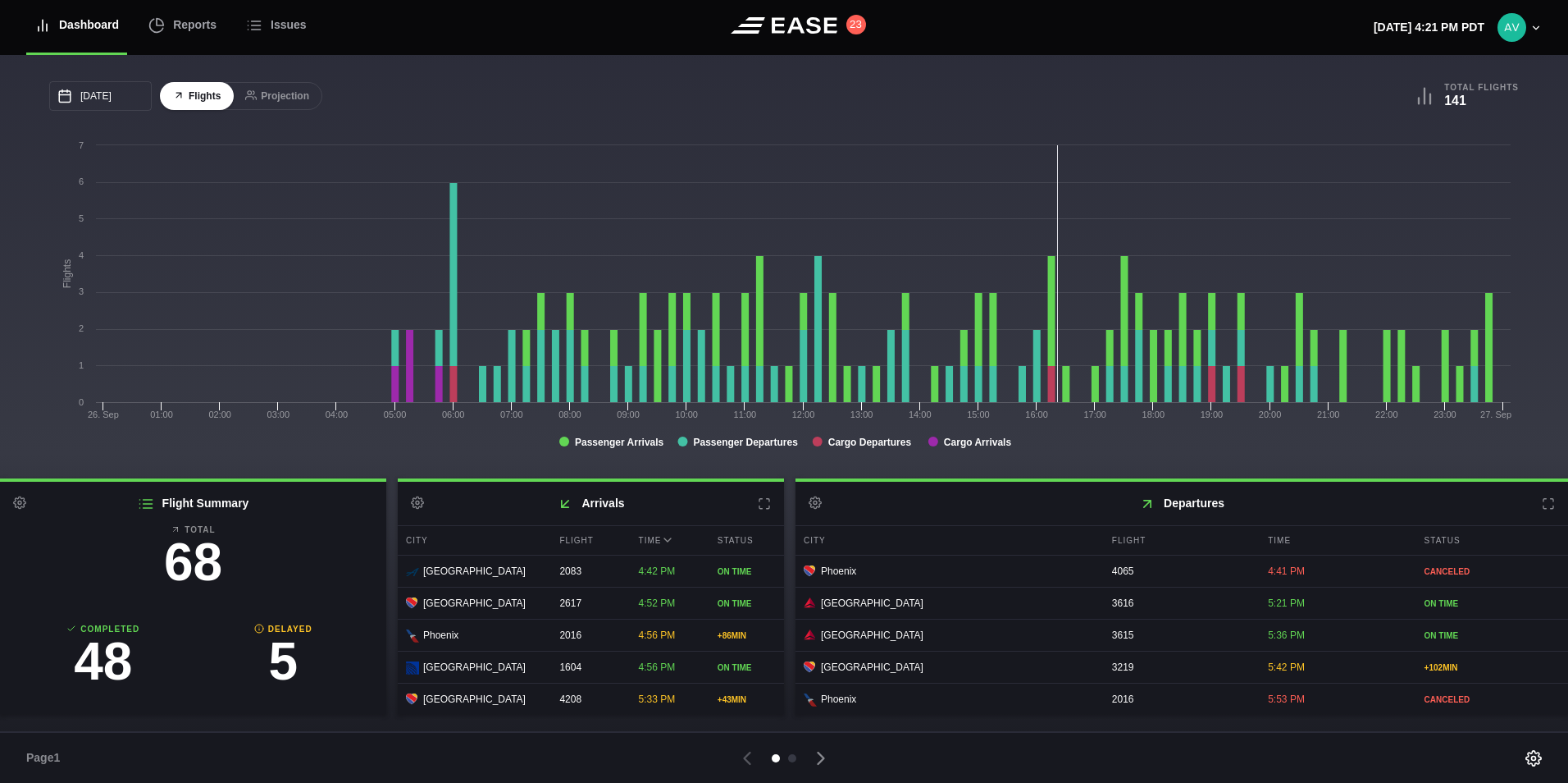
scroll to position [0, 0]
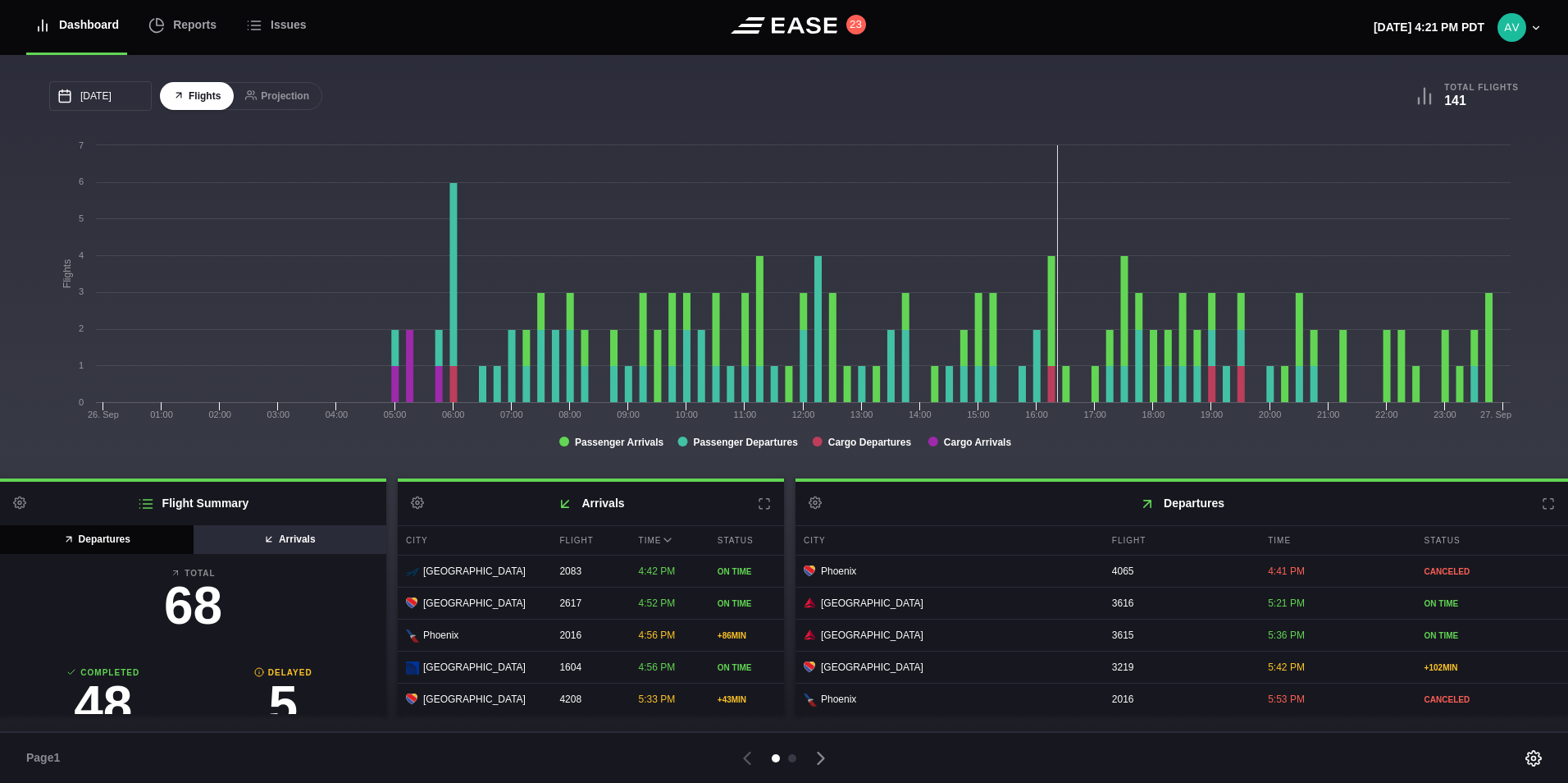
click at [304, 536] on button "Arrivals" at bounding box center [290, 539] width 194 height 29
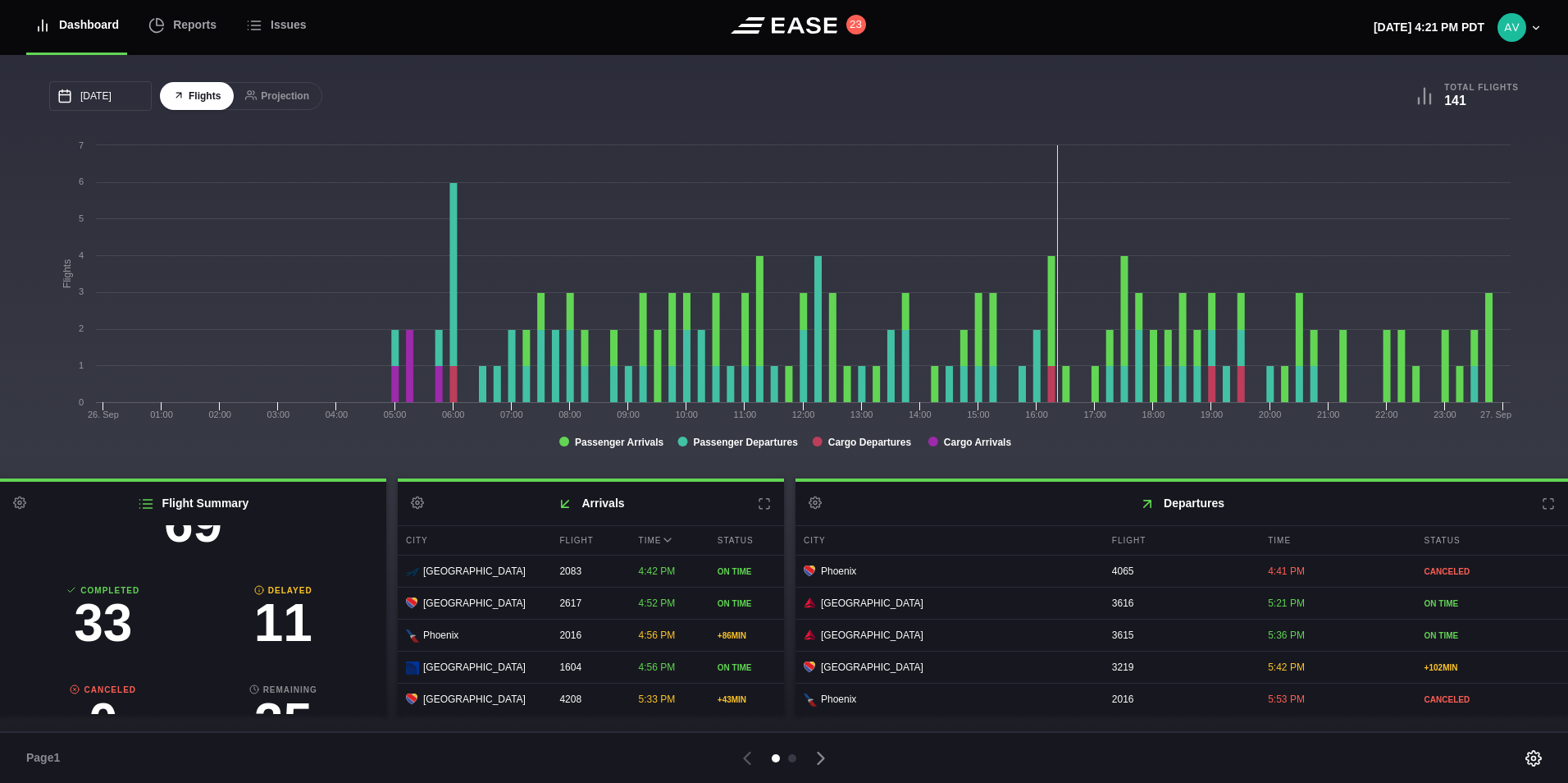
scroll to position [171, 0]
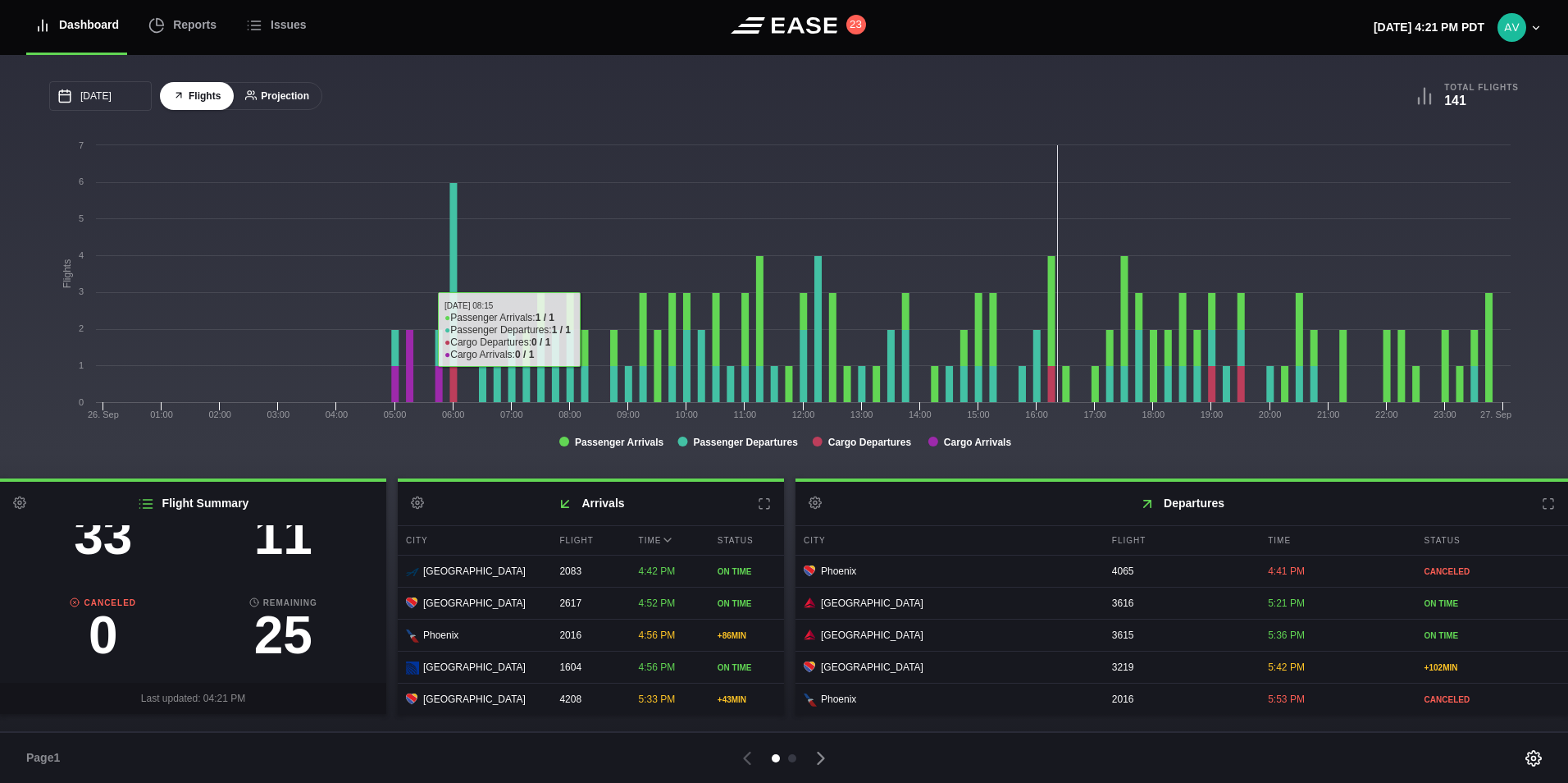
click at [295, 102] on button "Projection" at bounding box center [277, 96] width 90 height 29
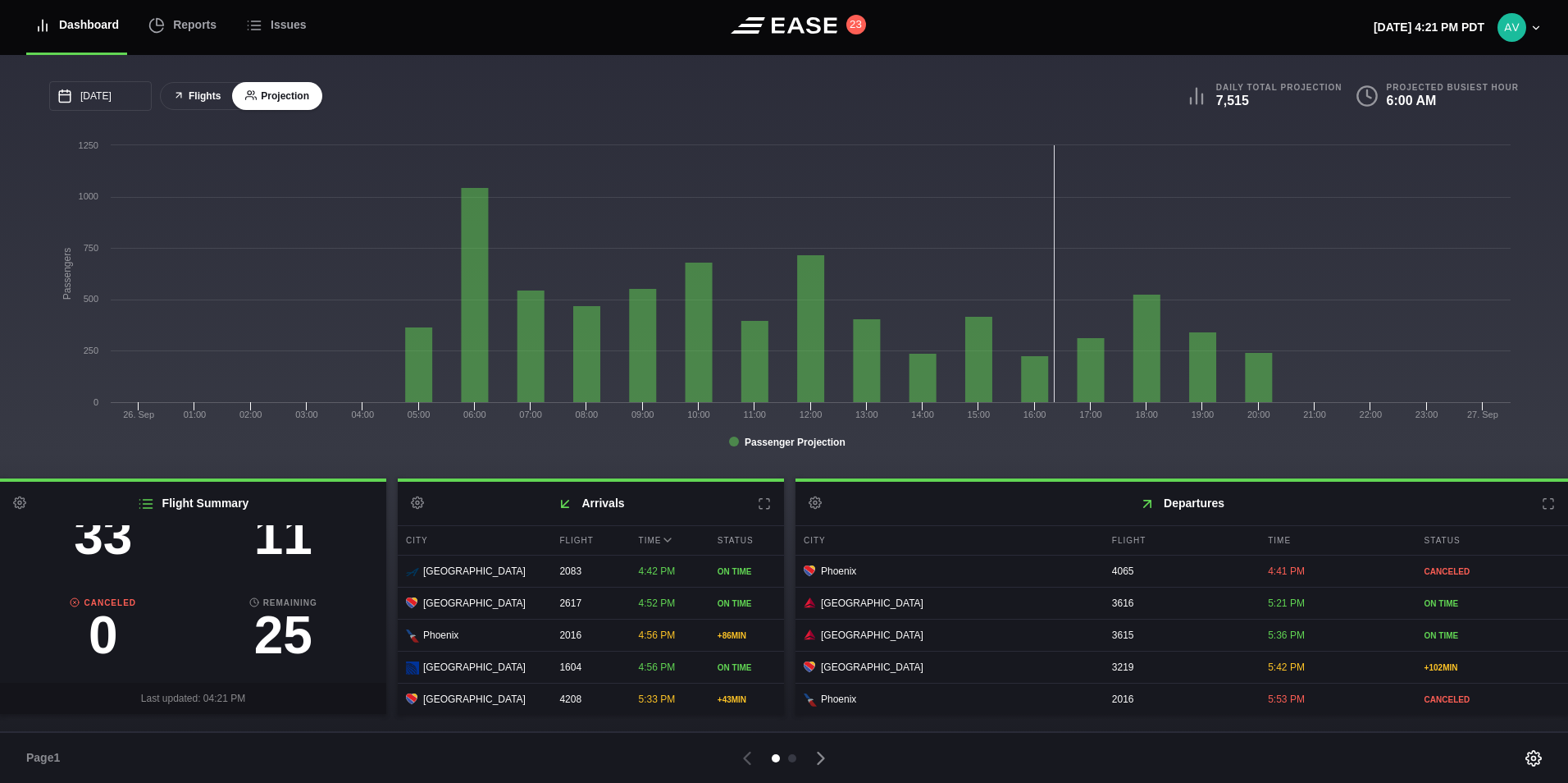
click at [179, 91] on icon at bounding box center [179, 95] width 11 height 11
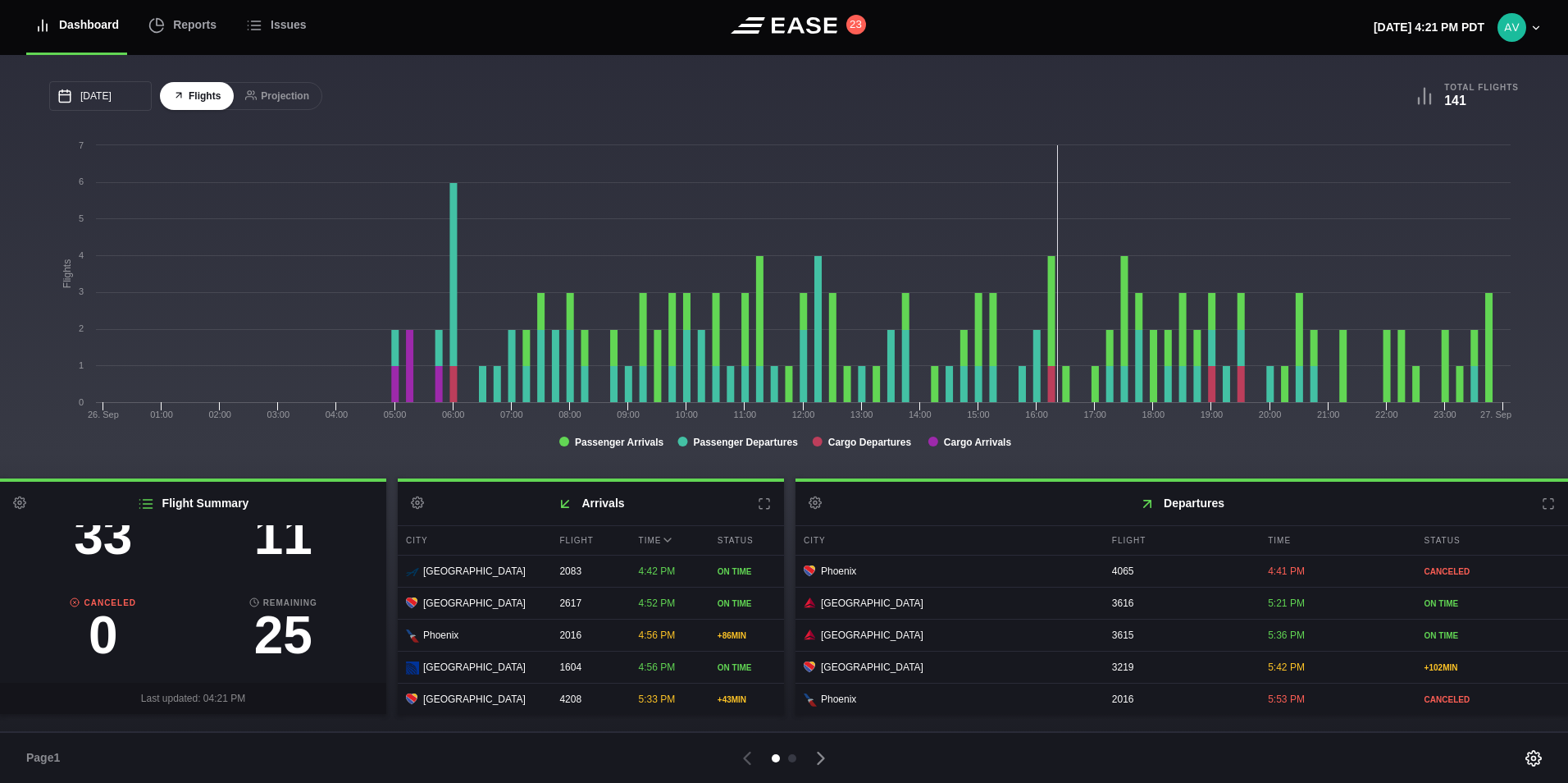
click at [763, 507] on icon at bounding box center [764, 504] width 13 height 13
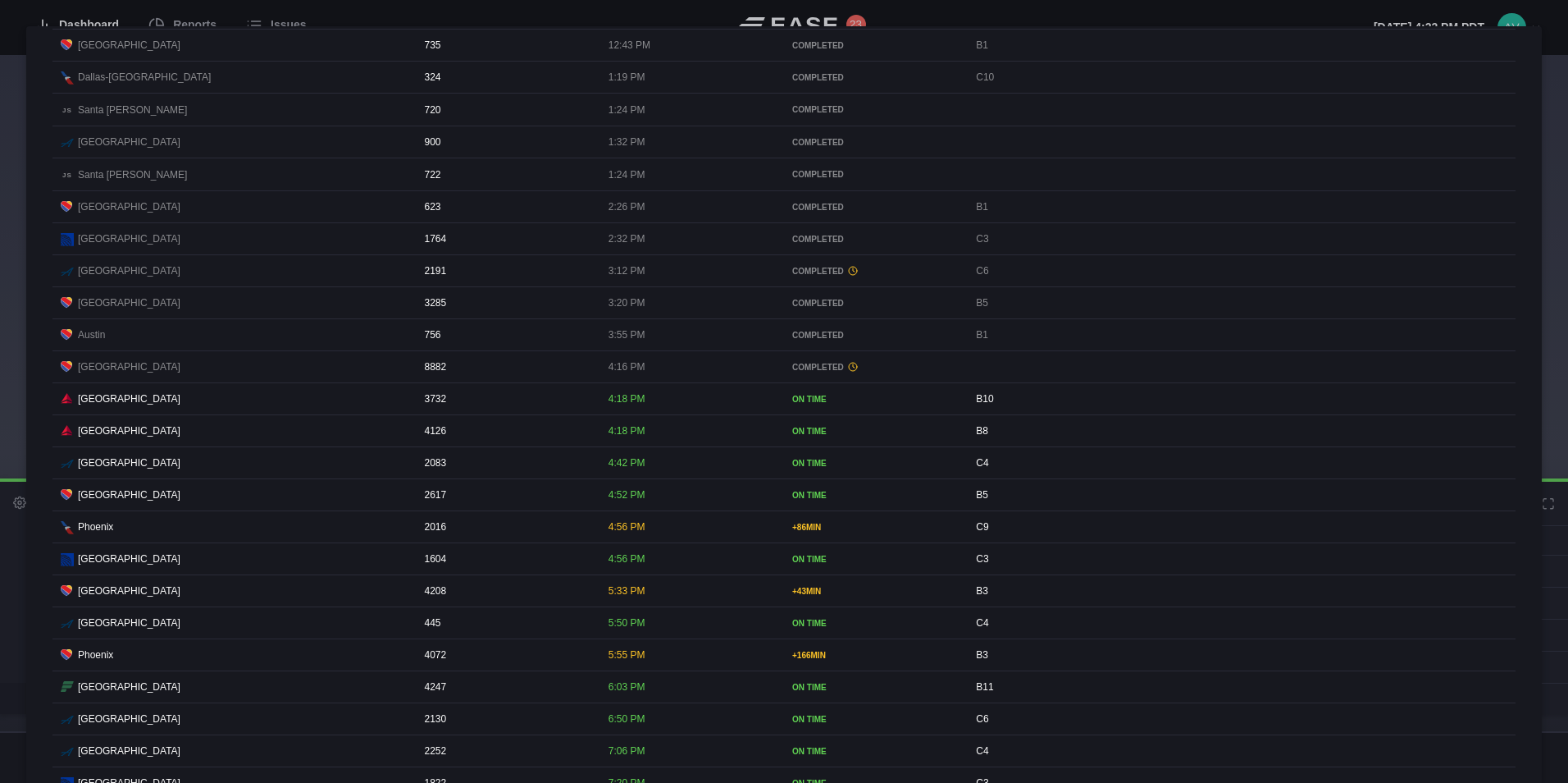
scroll to position [1149, 0]
